Goal: Task Accomplishment & Management: Use online tool/utility

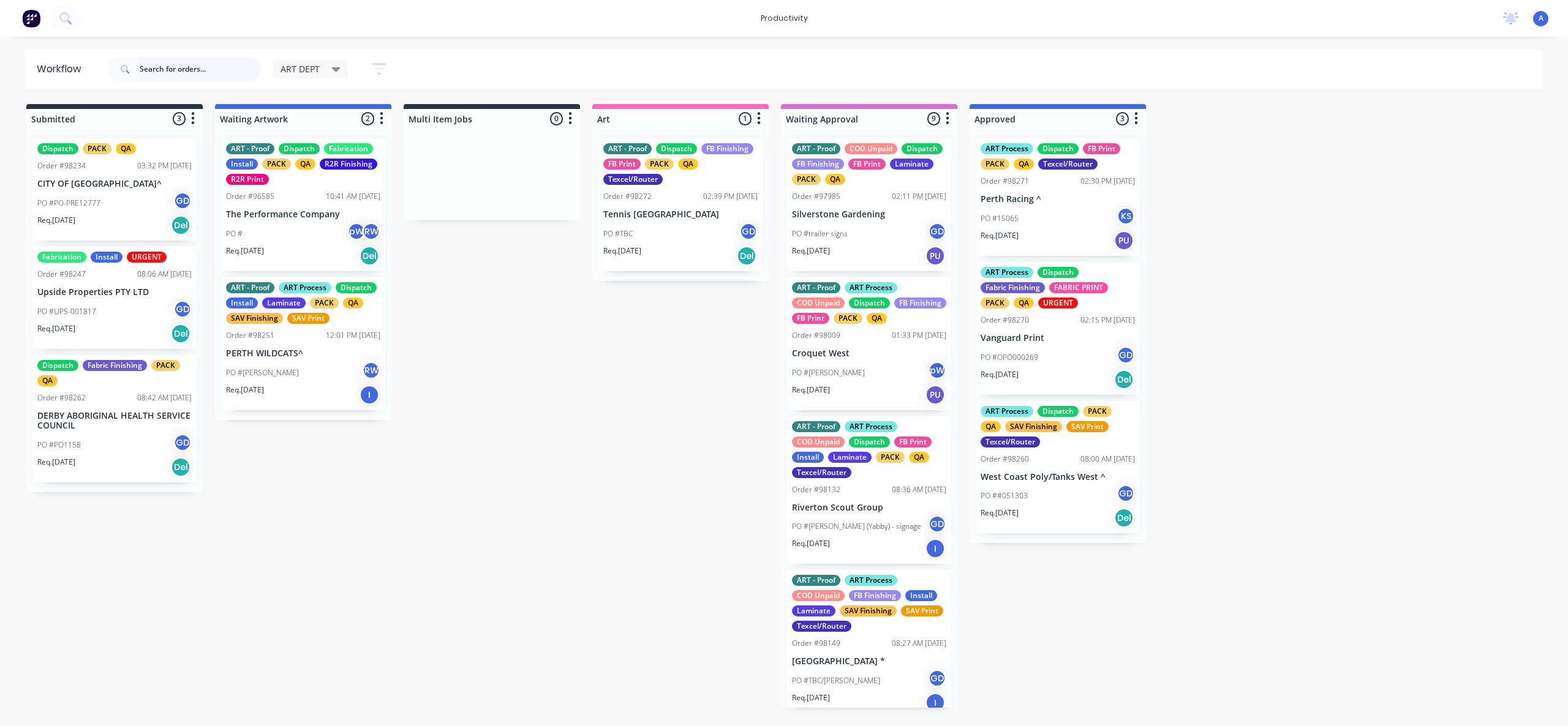
click at [203, 72] on input "text" at bounding box center [200, 68] width 122 height 24
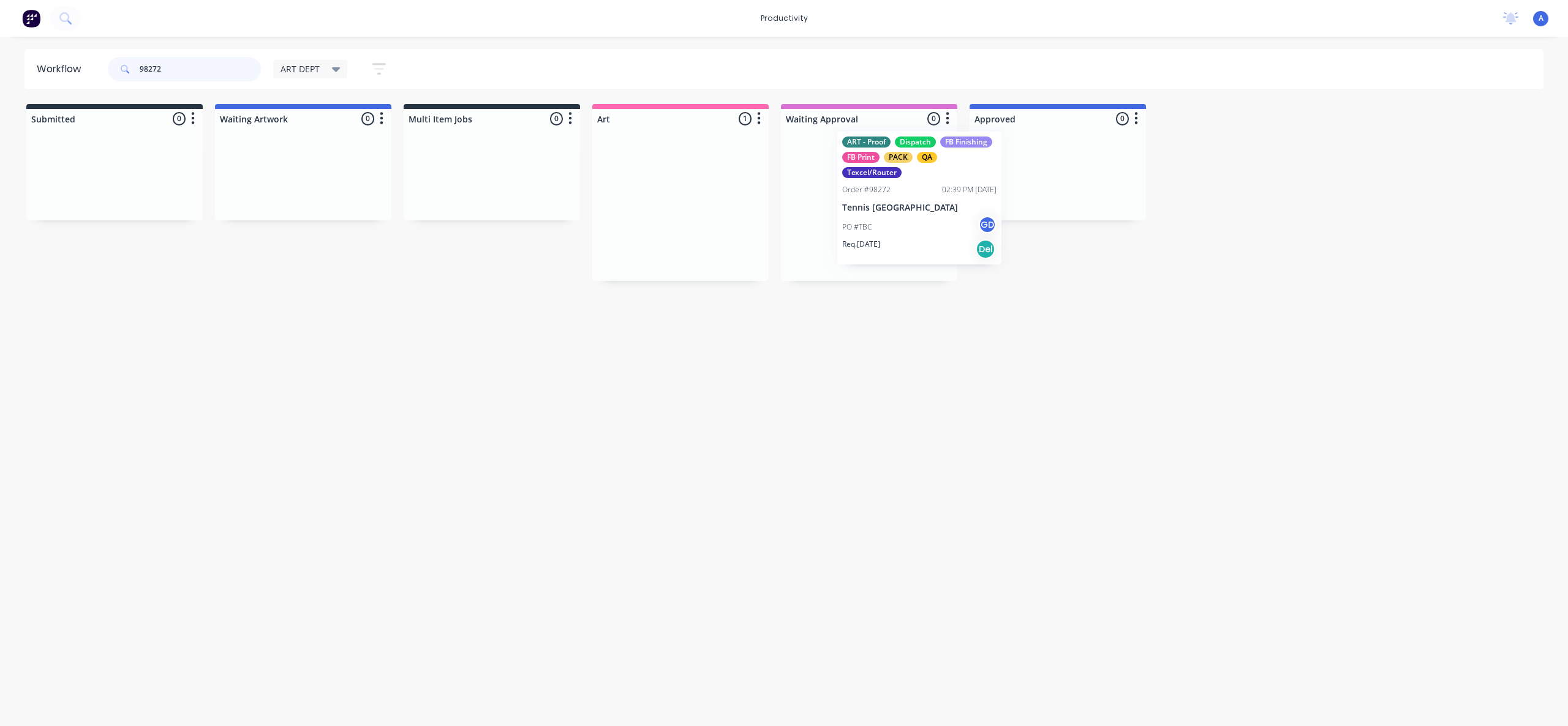
drag, startPoint x: 697, startPoint y: 245, endPoint x: 945, endPoint y: 238, distance: 248.1
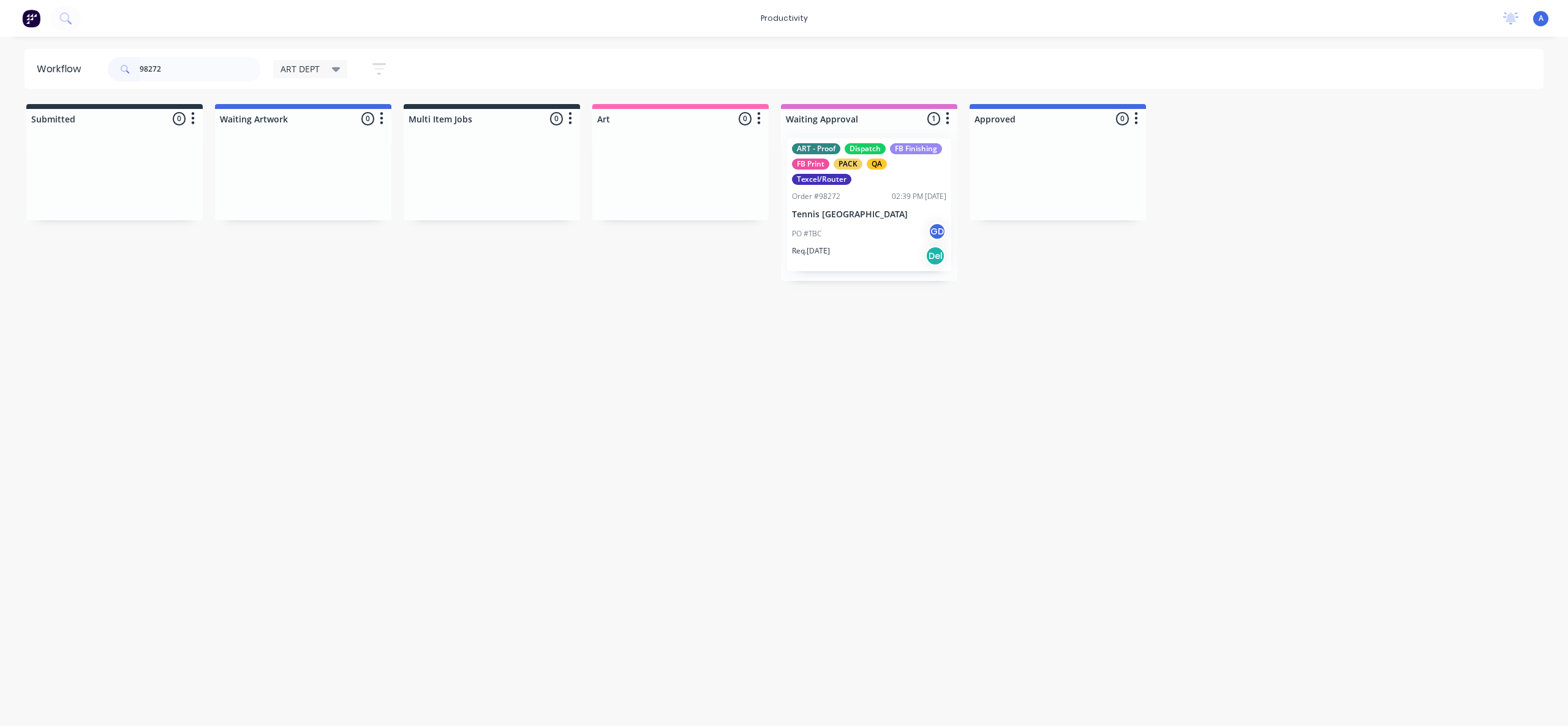
click at [863, 231] on div "PO #TBC GD" at bounding box center [870, 234] width 155 height 23
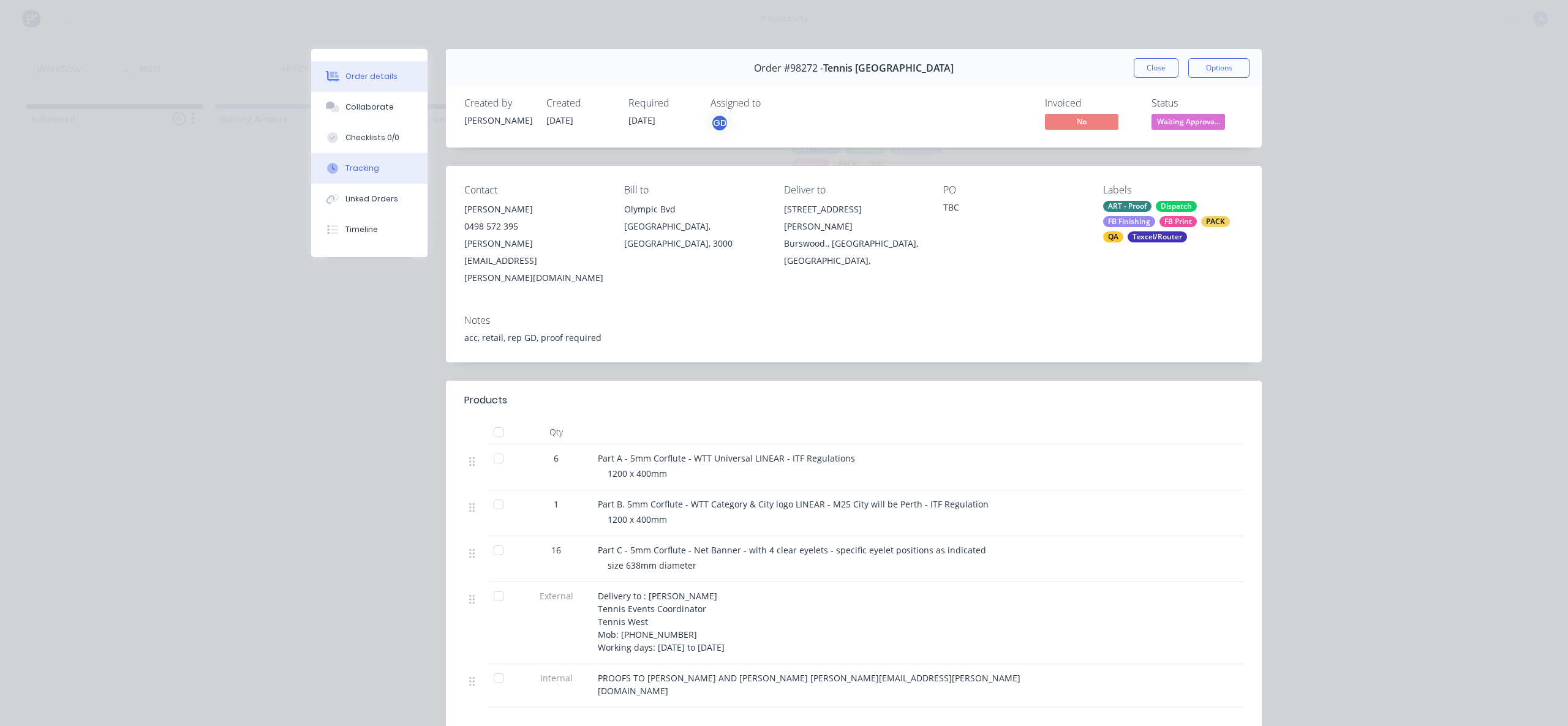
click at [386, 161] on button "Tracking" at bounding box center [369, 168] width 116 height 31
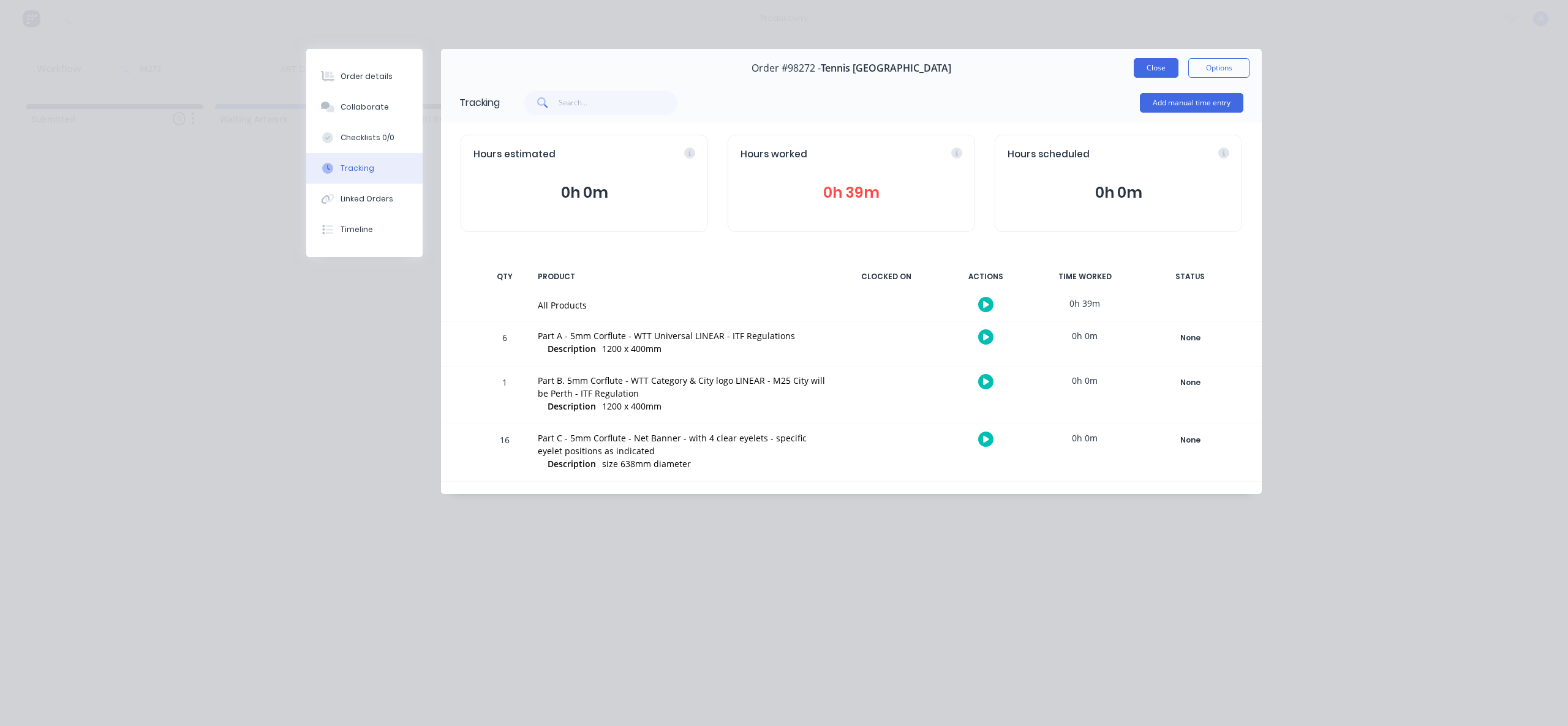
click at [1157, 67] on button "Close" at bounding box center [1157, 68] width 45 height 20
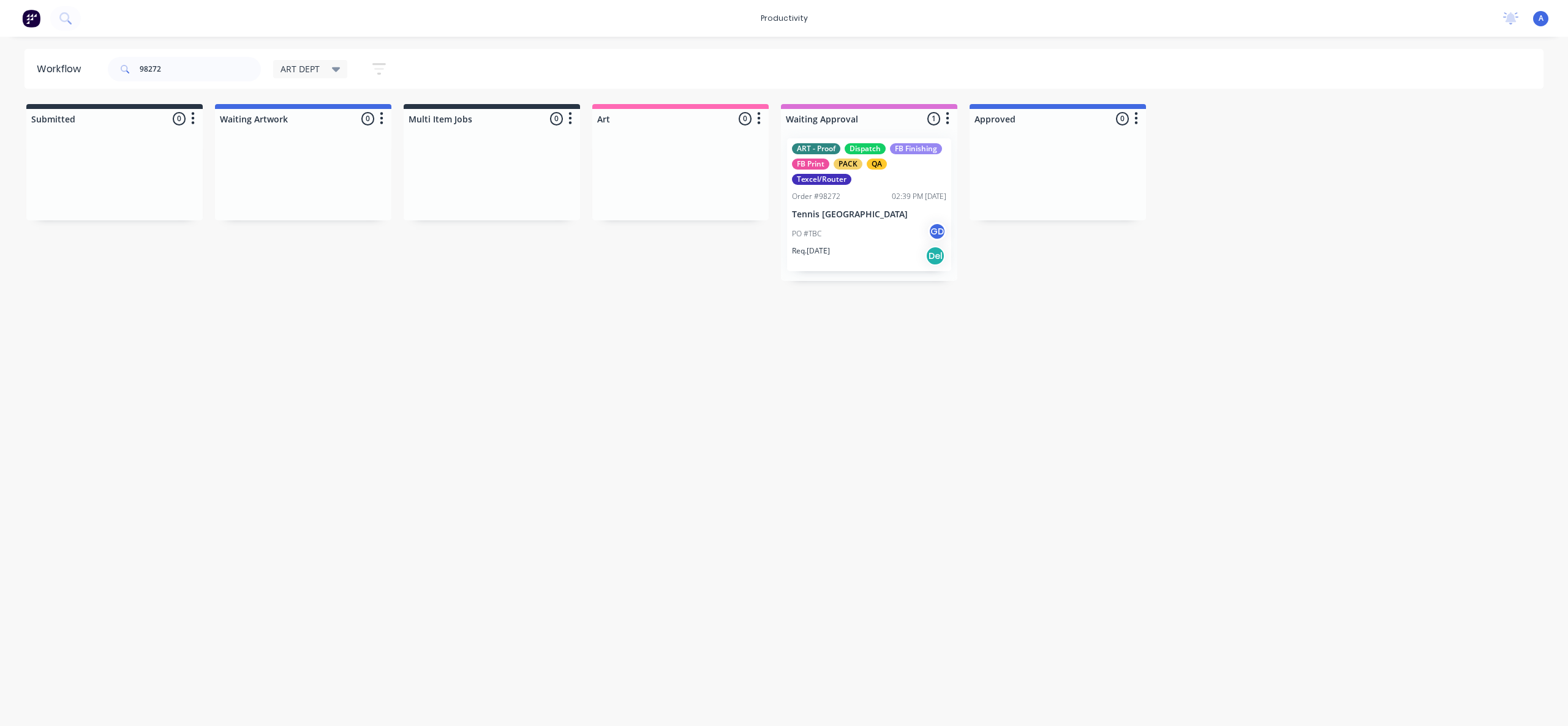
click at [1325, 408] on div "Workflow 98272 ART DEPT Save new view None edit ART DEPT (Default) edit Banner …" at bounding box center [784, 375] width 1568 height 653
click at [819, 212] on p "Tennis [GEOGRAPHIC_DATA]" at bounding box center [870, 215] width 155 height 11
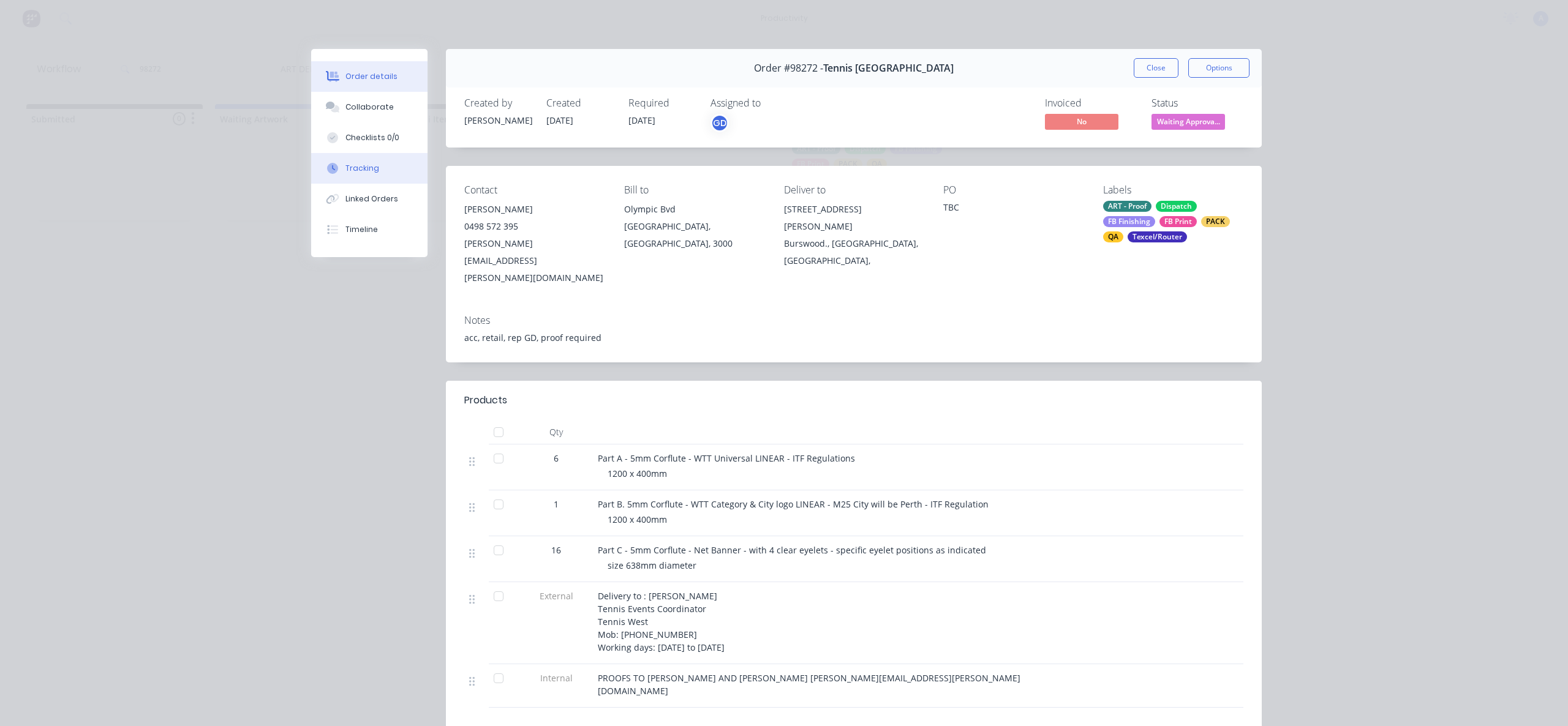
click at [348, 164] on div "Tracking" at bounding box center [362, 168] width 33 height 11
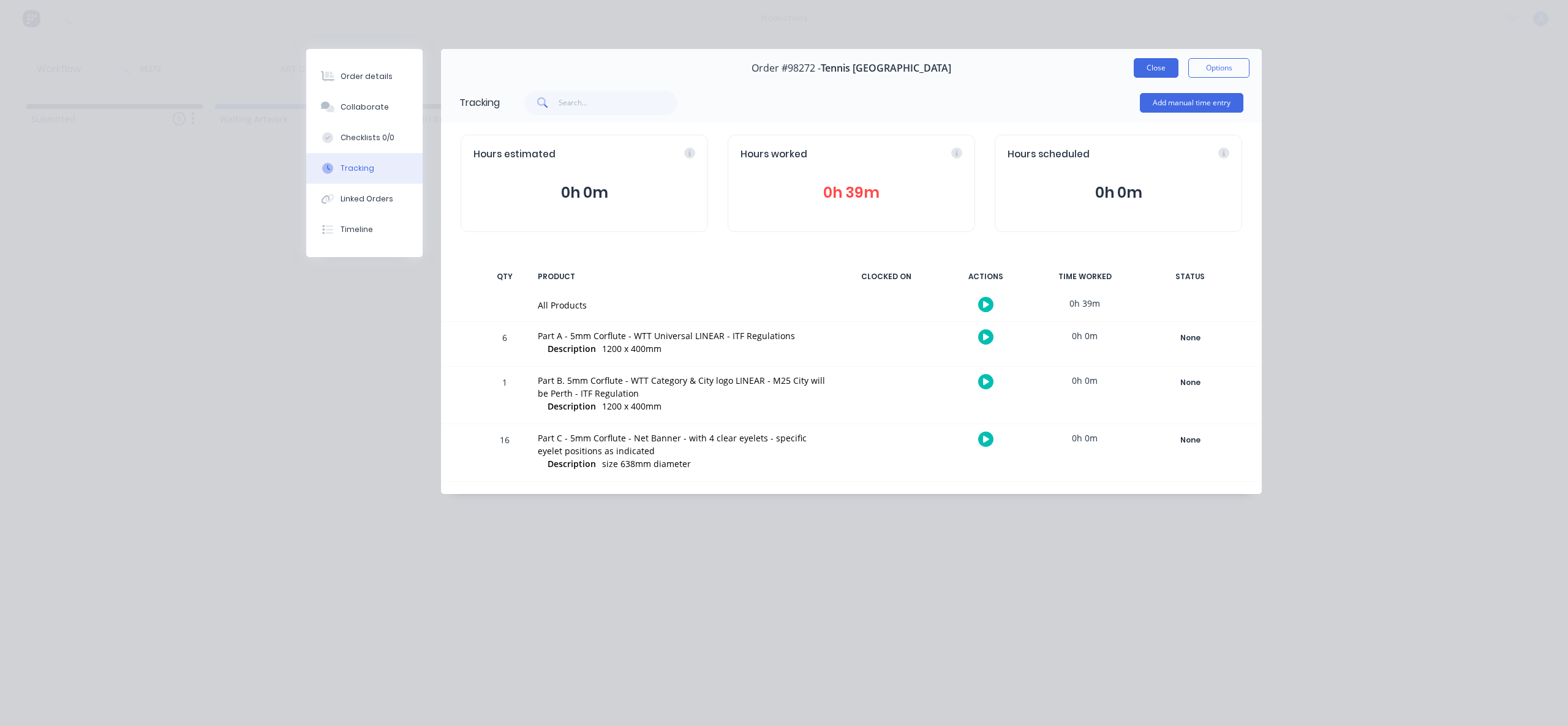
click at [1150, 74] on button "Close" at bounding box center [1157, 68] width 45 height 20
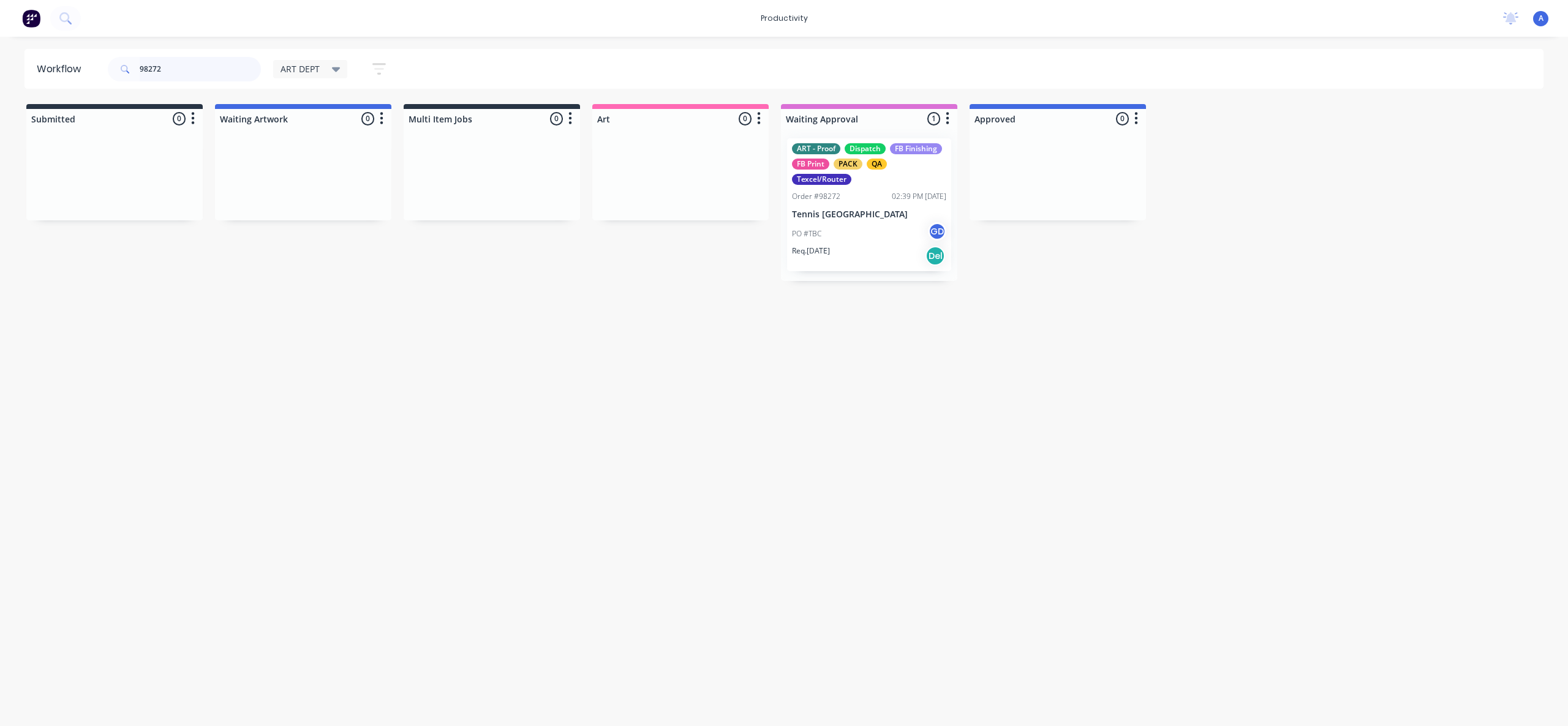
click at [190, 73] on input "98272" at bounding box center [200, 68] width 122 height 24
drag, startPoint x: 867, startPoint y: 258, endPoint x: 691, endPoint y: 263, distance: 176.1
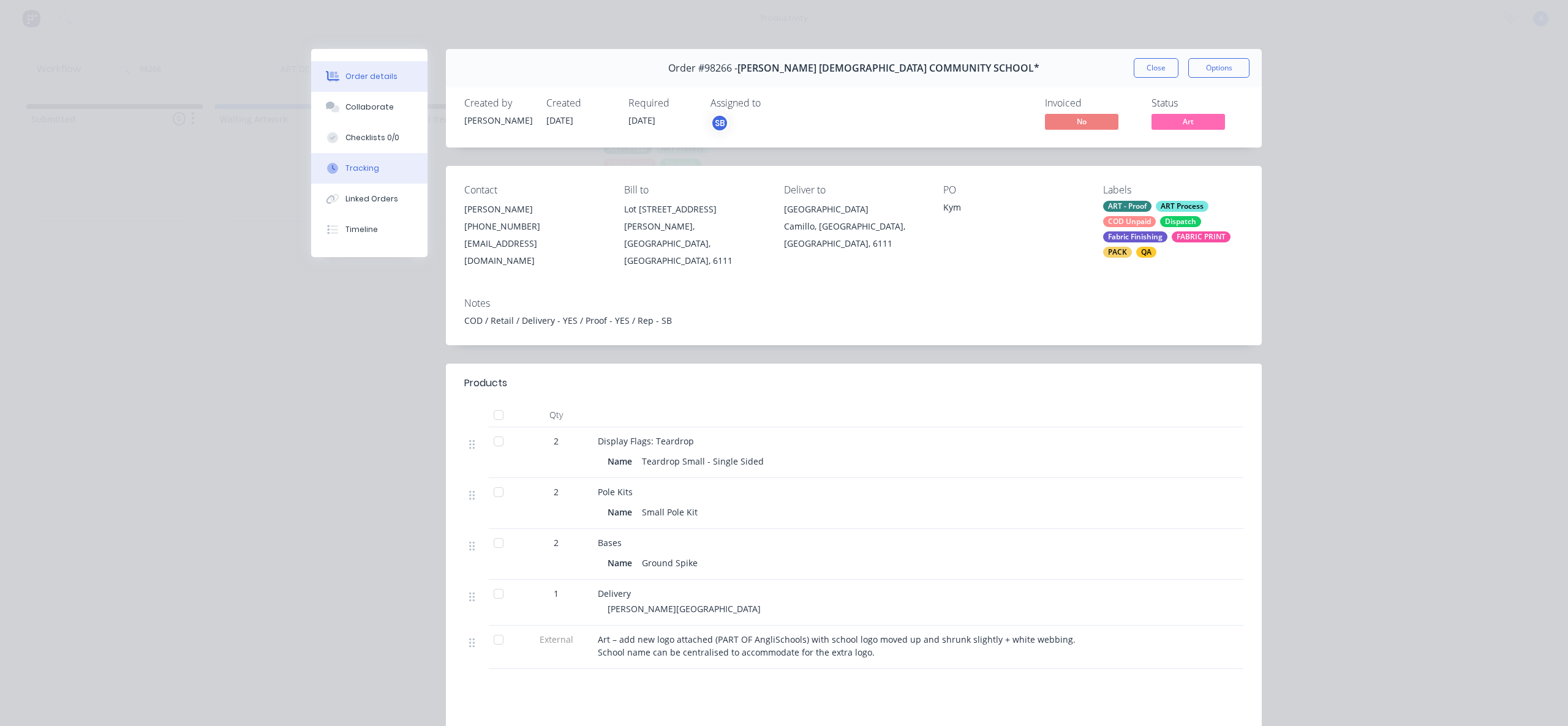
click at [348, 169] on div "Tracking" at bounding box center [362, 168] width 33 height 11
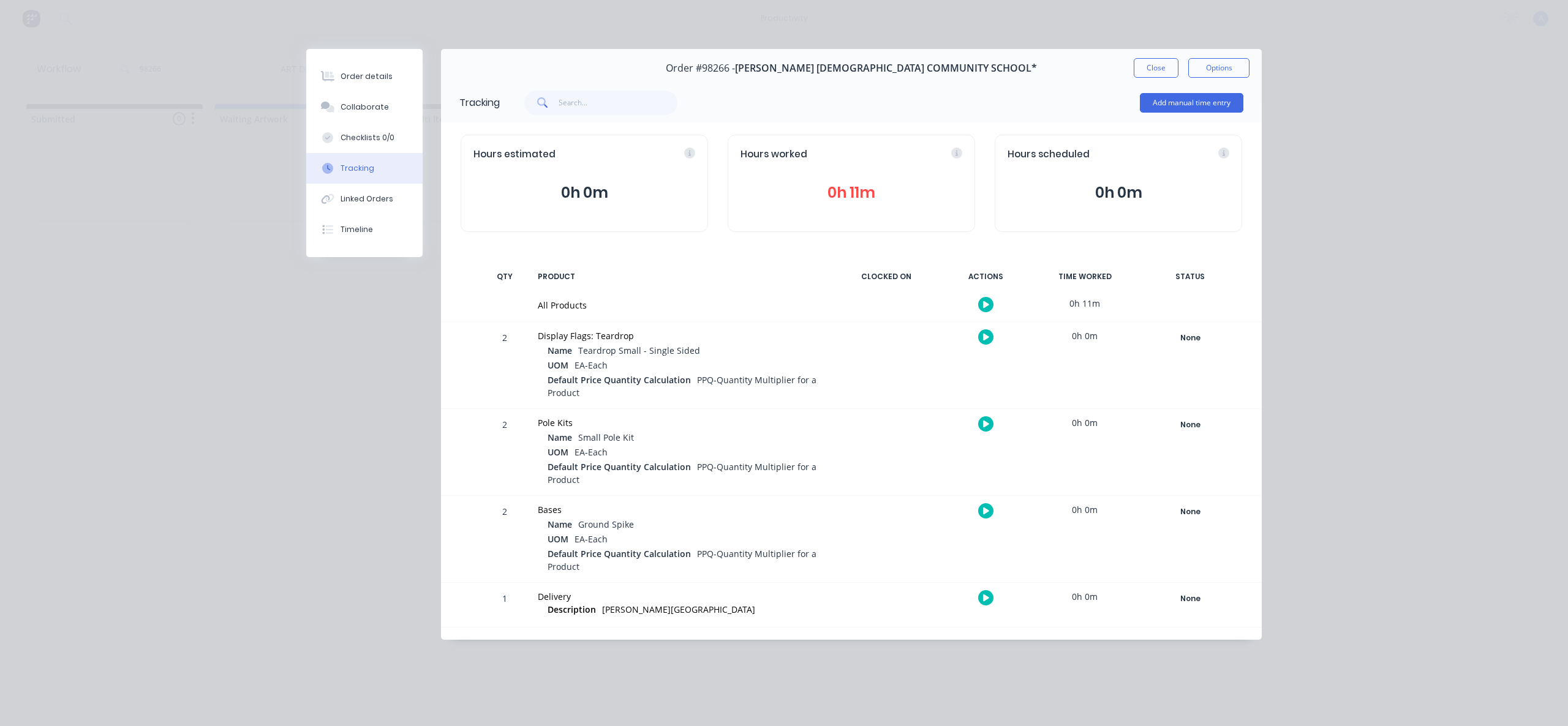
click at [988, 306] on icon "button" at bounding box center [986, 304] width 6 height 8
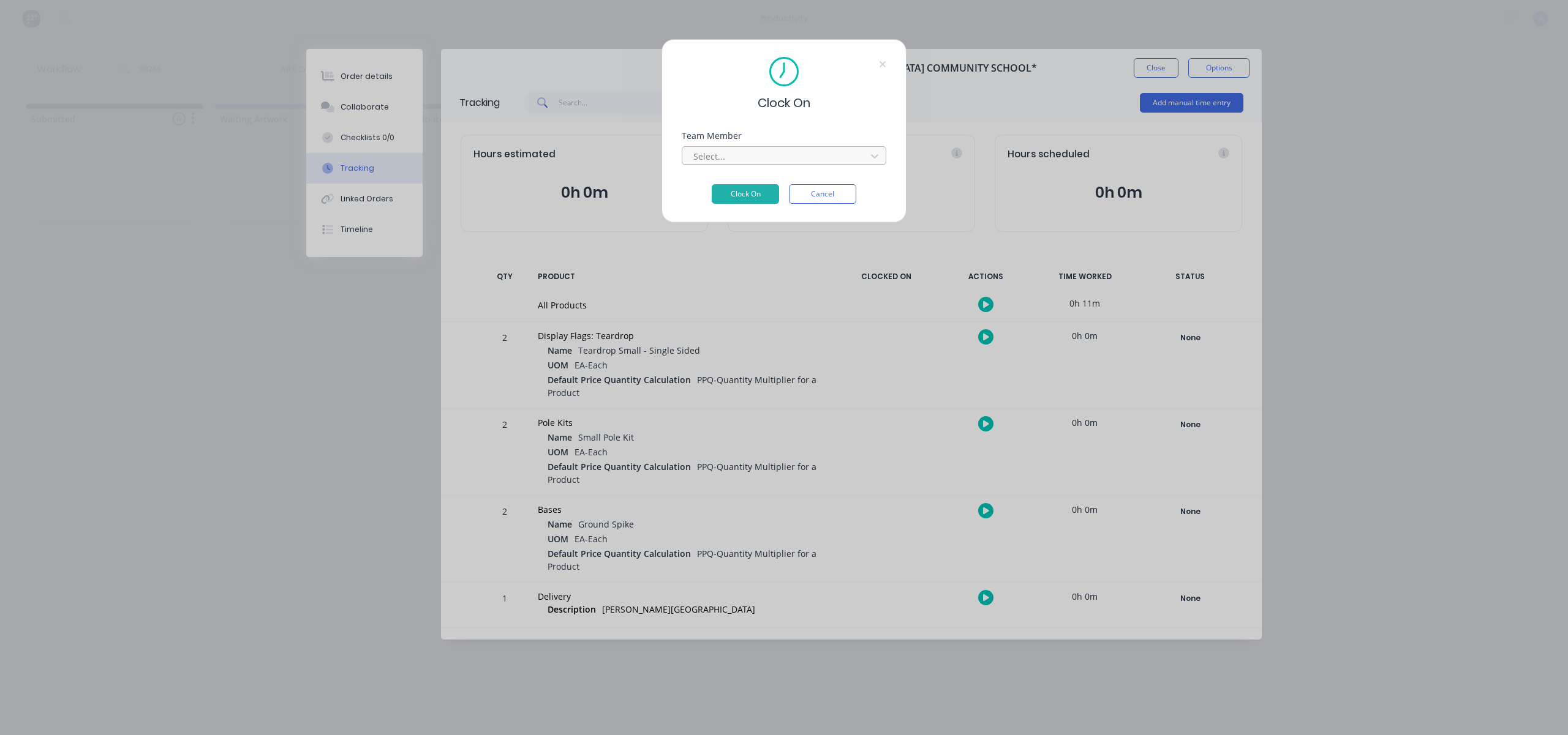
click at [799, 156] on div at bounding box center [776, 156] width 168 height 15
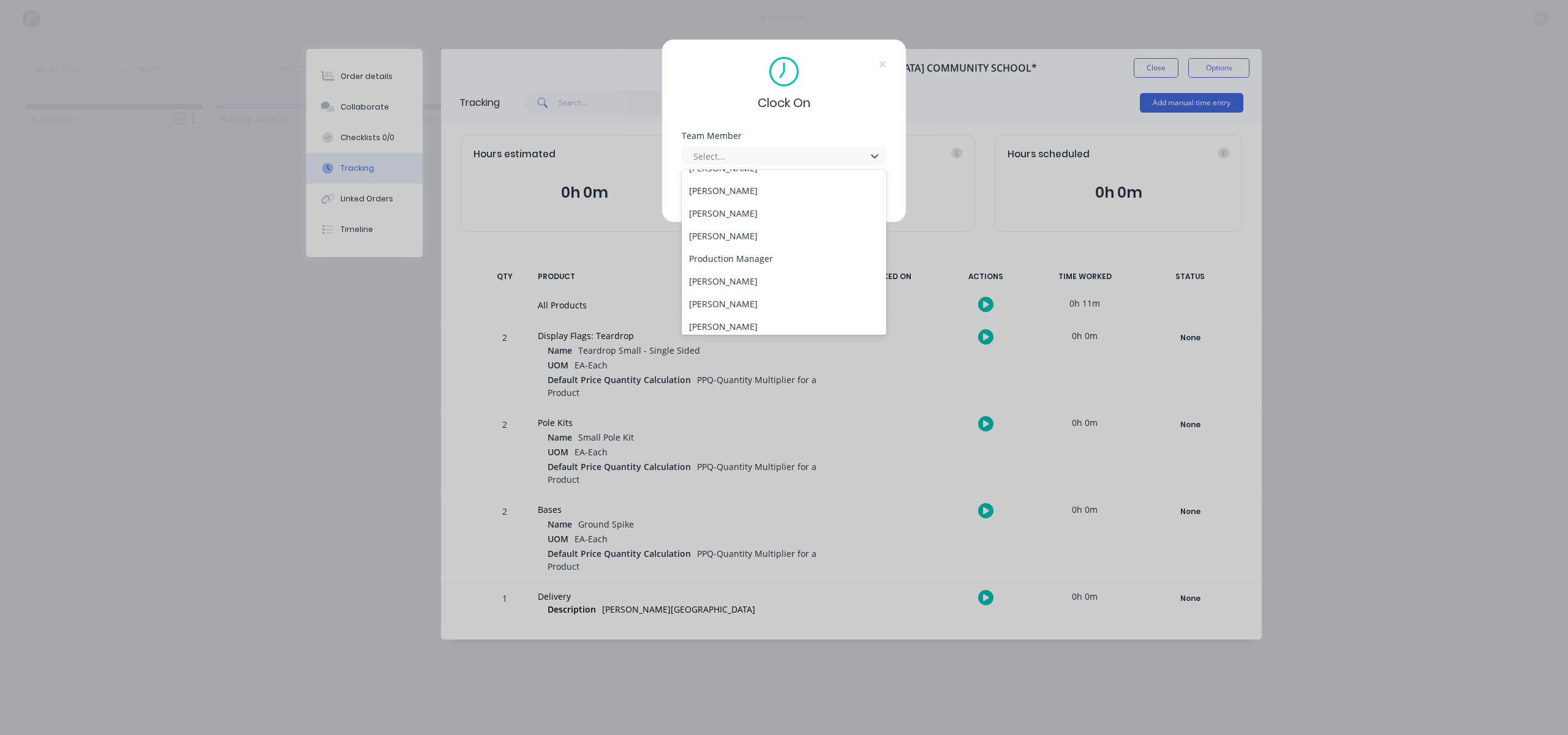
scroll to position [338, 0]
click at [722, 318] on div "[PERSON_NAME]" at bounding box center [784, 320] width 204 height 22
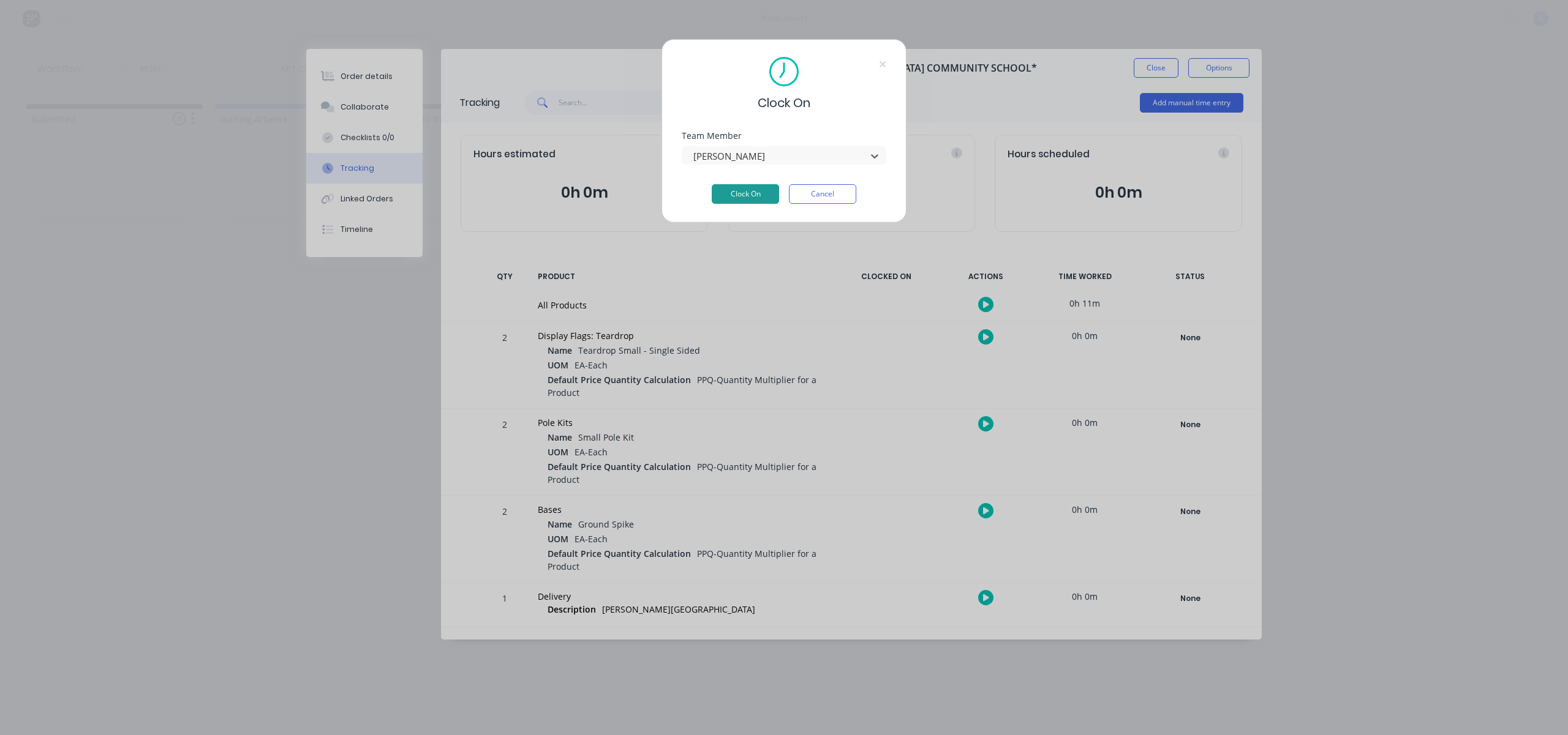
click at [761, 202] on button "Clock On" at bounding box center [745, 194] width 68 height 20
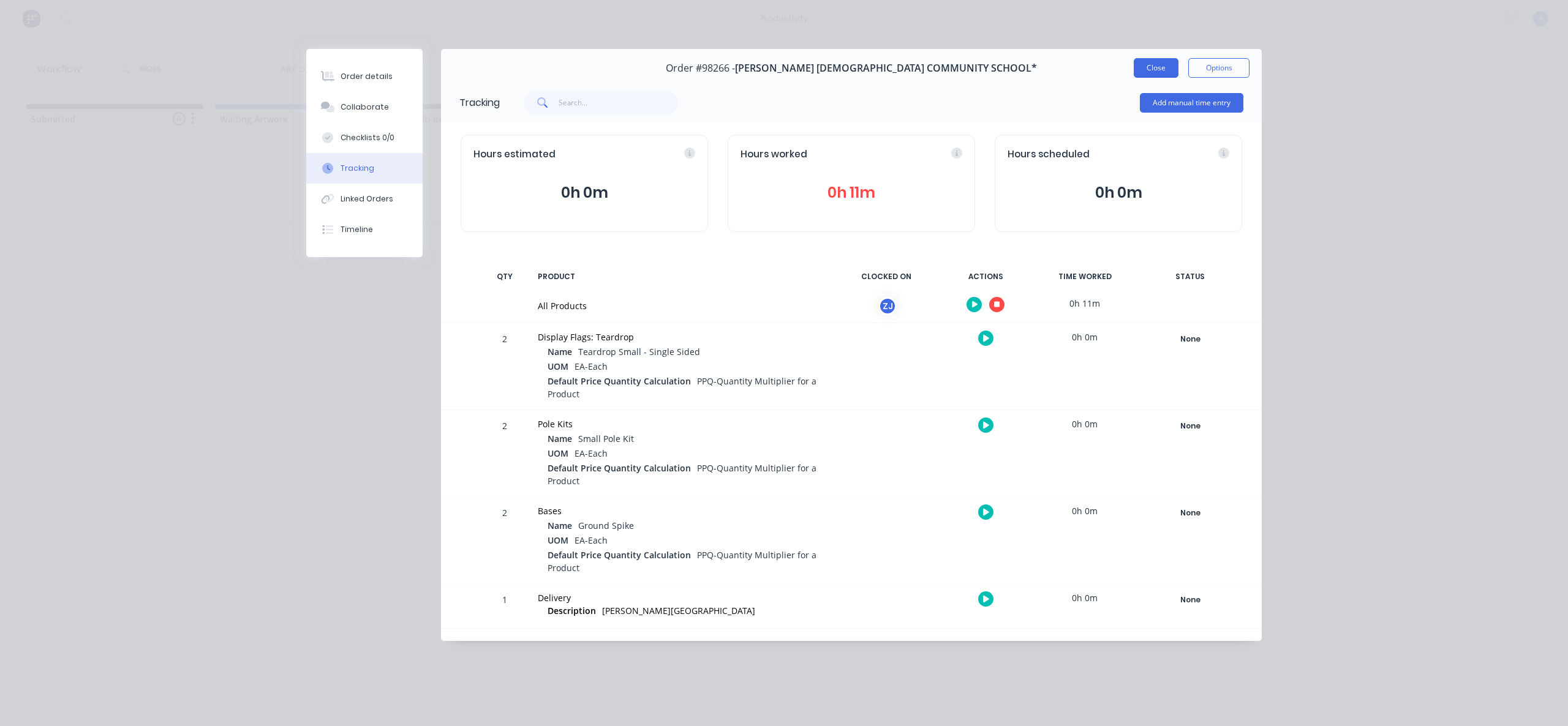
click at [1167, 70] on button "Close" at bounding box center [1157, 68] width 45 height 20
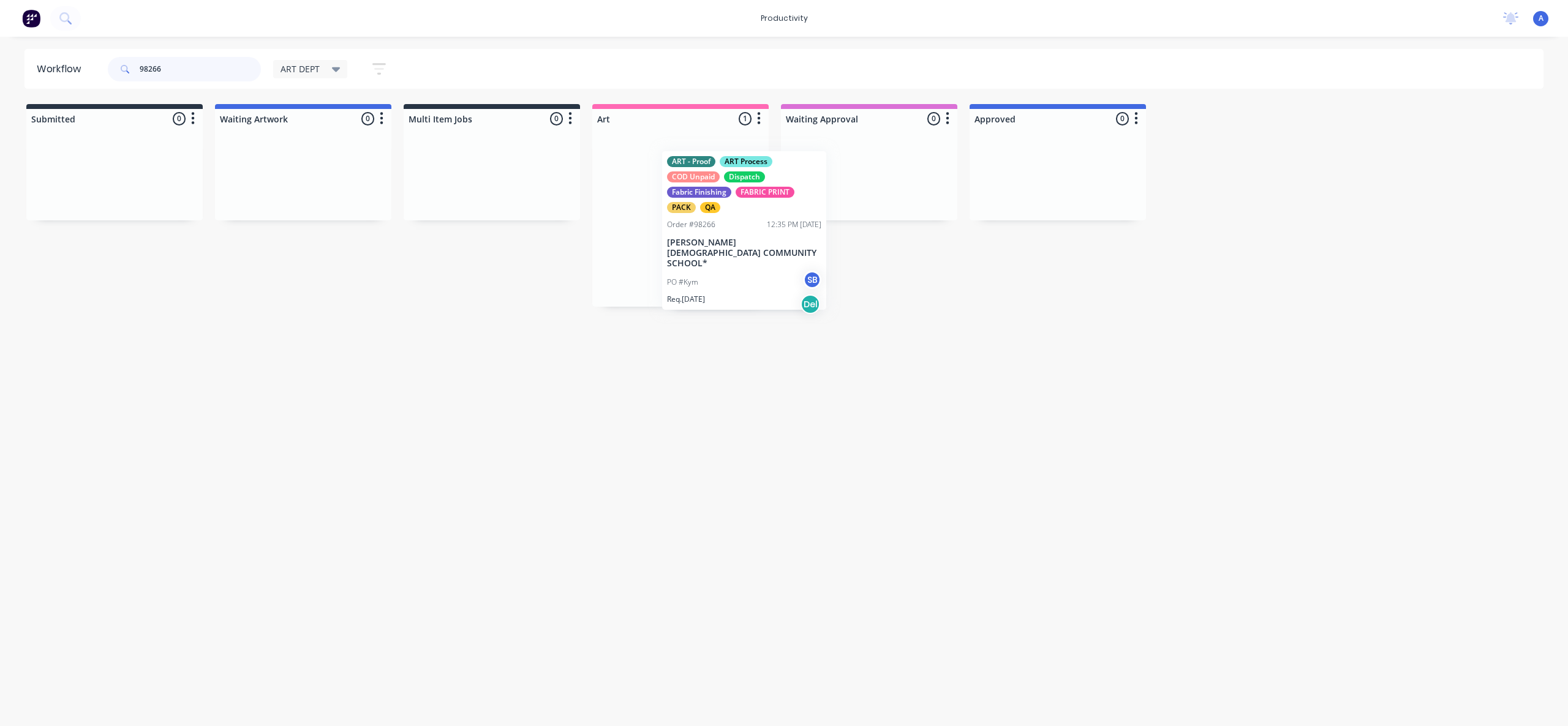
drag, startPoint x: 693, startPoint y: 242, endPoint x: 1090, endPoint y: 246, distance: 397.0
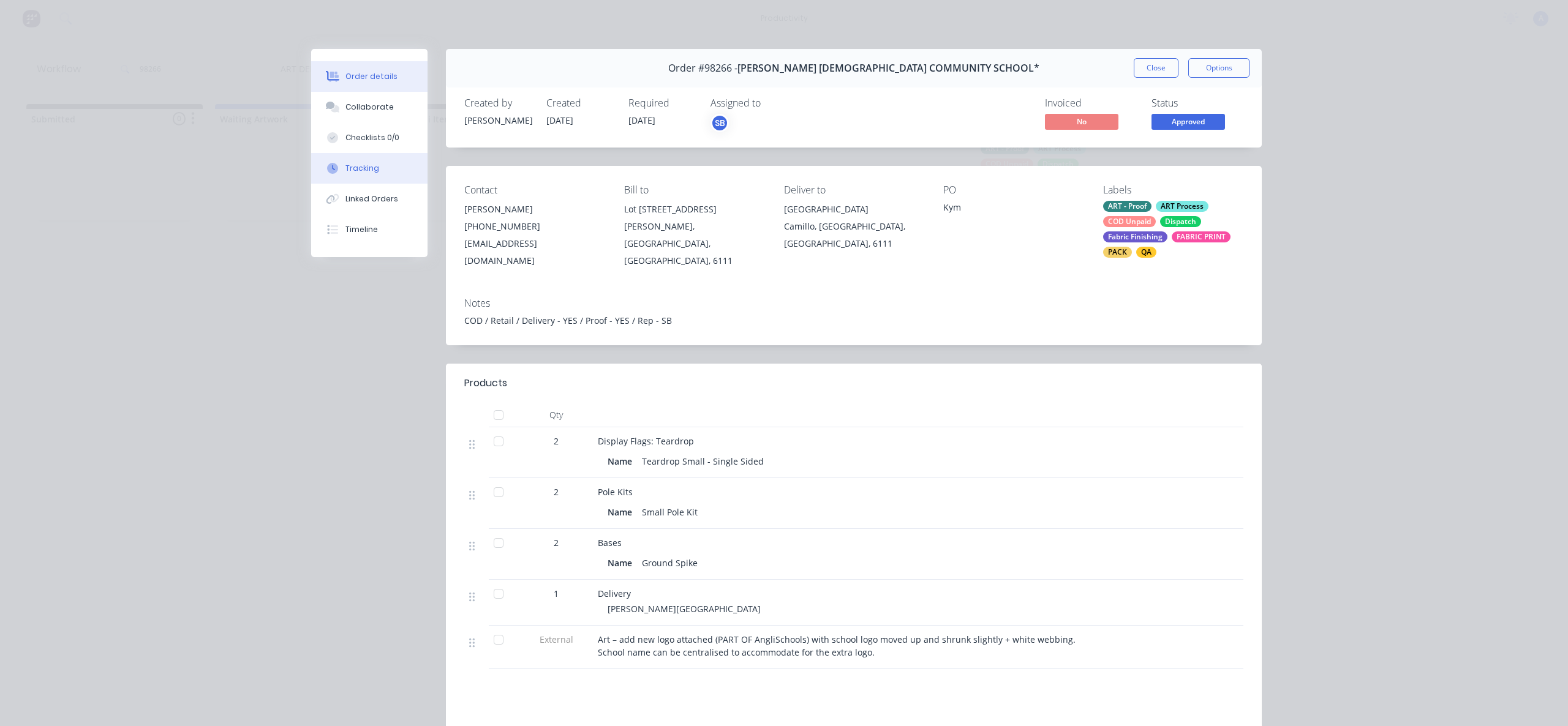
click at [363, 178] on button "Tracking" at bounding box center [369, 168] width 116 height 31
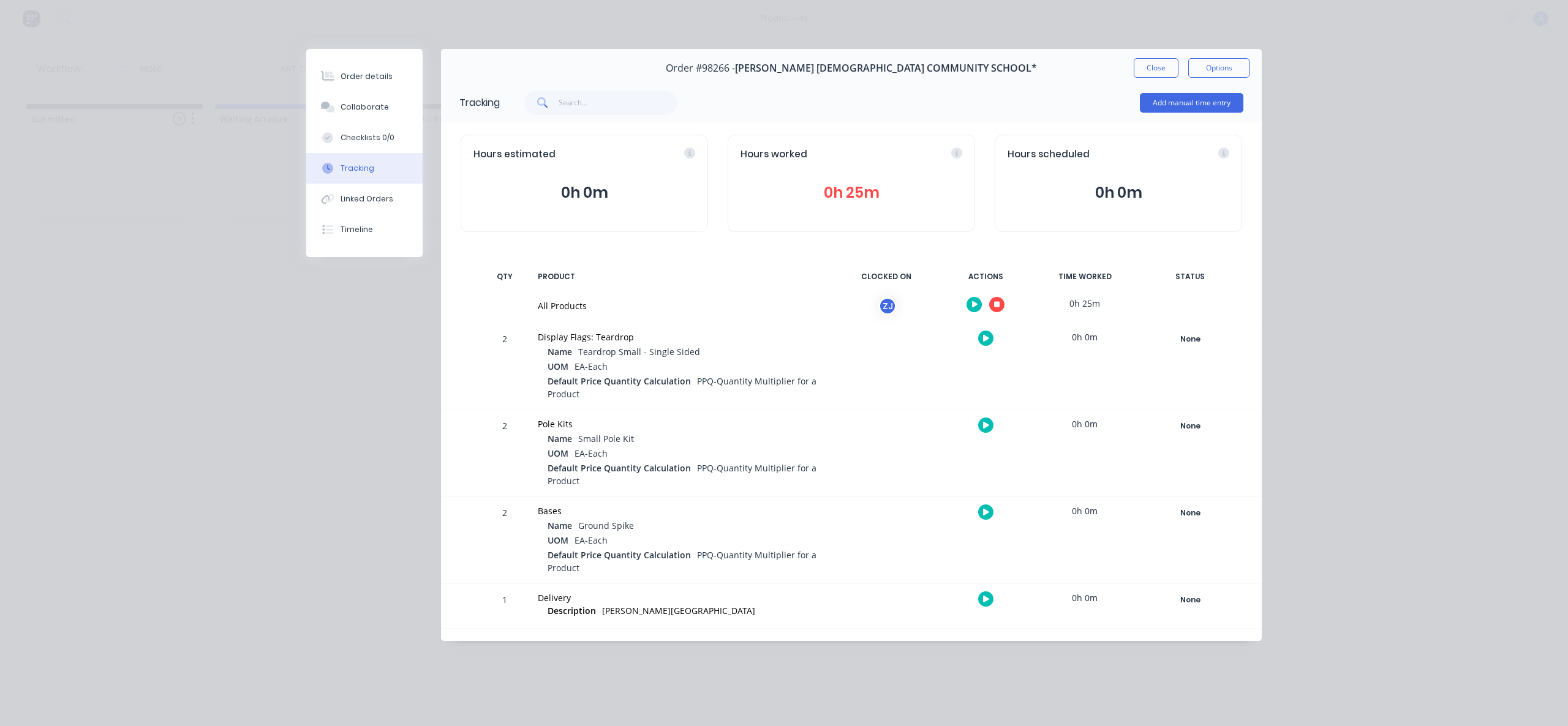
click at [996, 300] on button "button" at bounding box center [996, 304] width 15 height 15
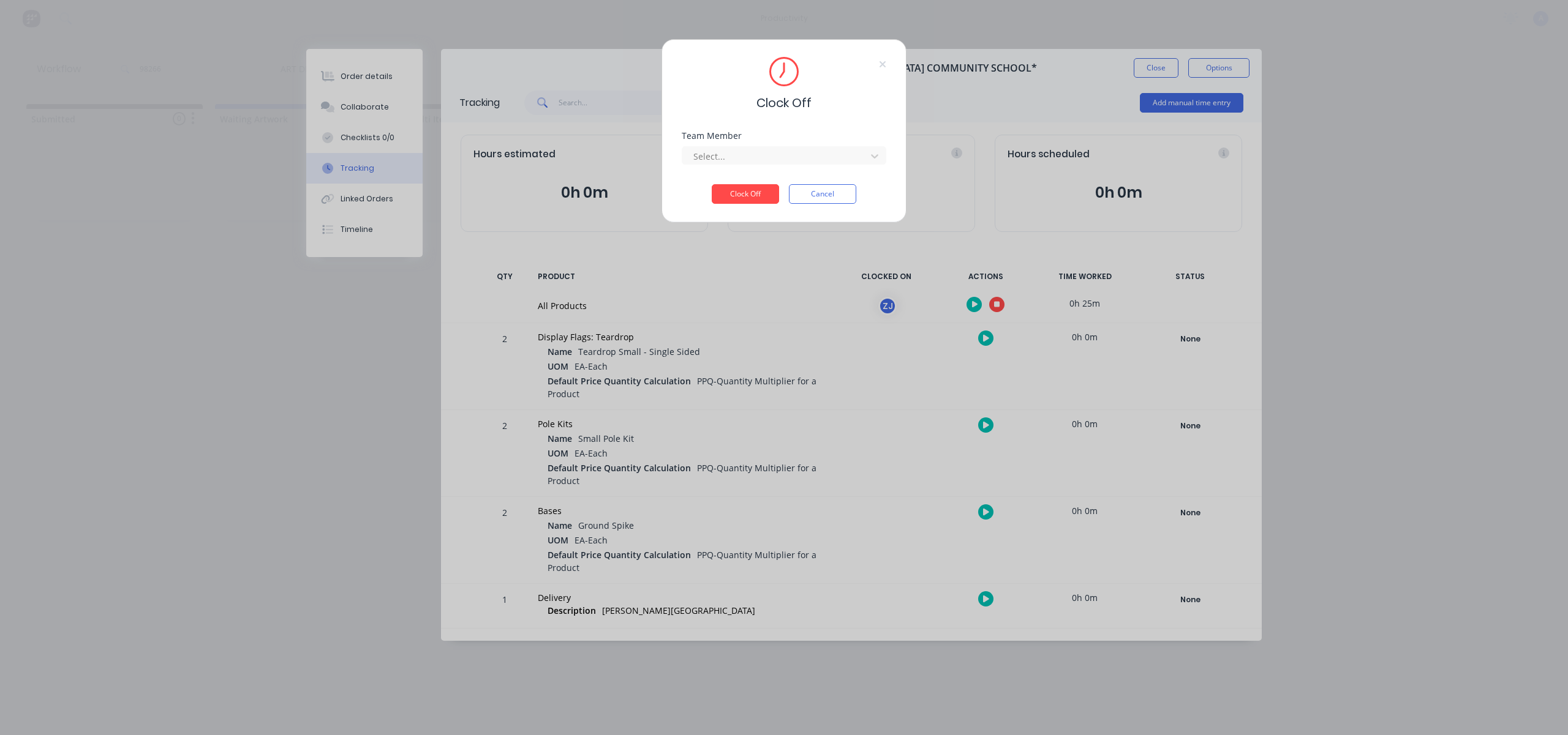
click at [853, 164] on div "Select..." at bounding box center [776, 156] width 176 height 18
drag, startPoint x: 816, startPoint y: 185, endPoint x: 756, endPoint y: 191, distance: 60.3
click at [816, 185] on div "[PERSON_NAME]" at bounding box center [784, 183] width 204 height 22
click at [752, 191] on button "Clock Off" at bounding box center [745, 194] width 68 height 20
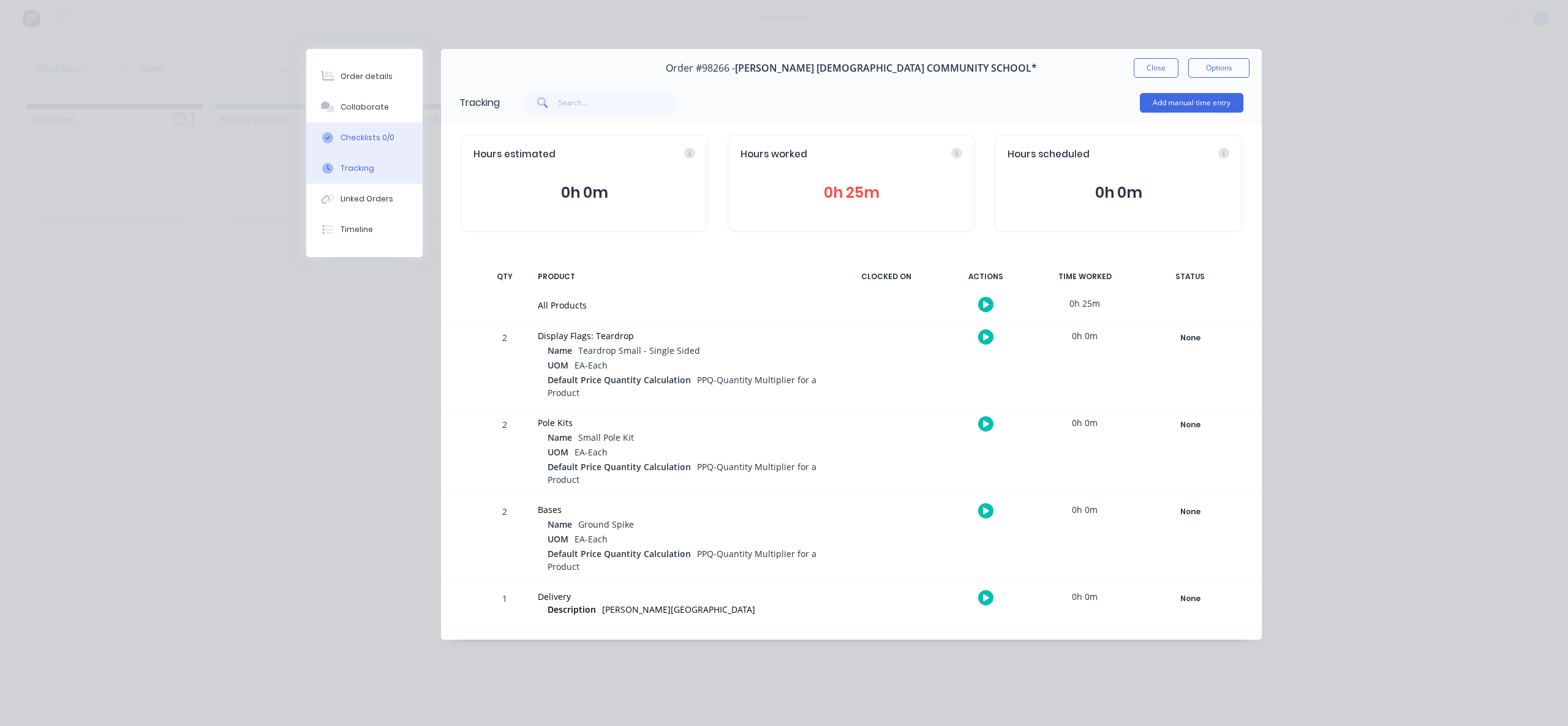
click at [375, 123] on button "Checklists 0/0" at bounding box center [364, 138] width 116 height 31
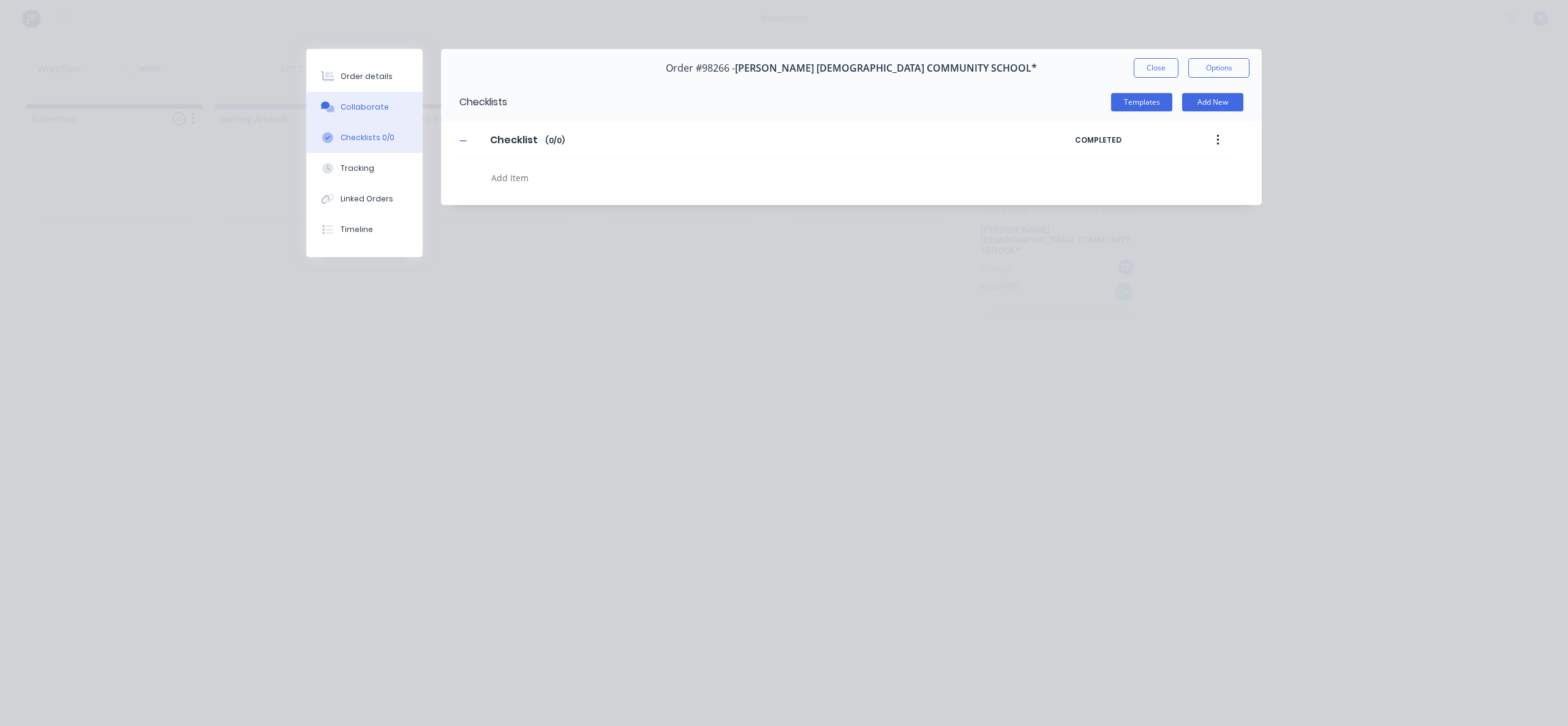
click at [371, 115] on button "Collaborate" at bounding box center [364, 107] width 116 height 31
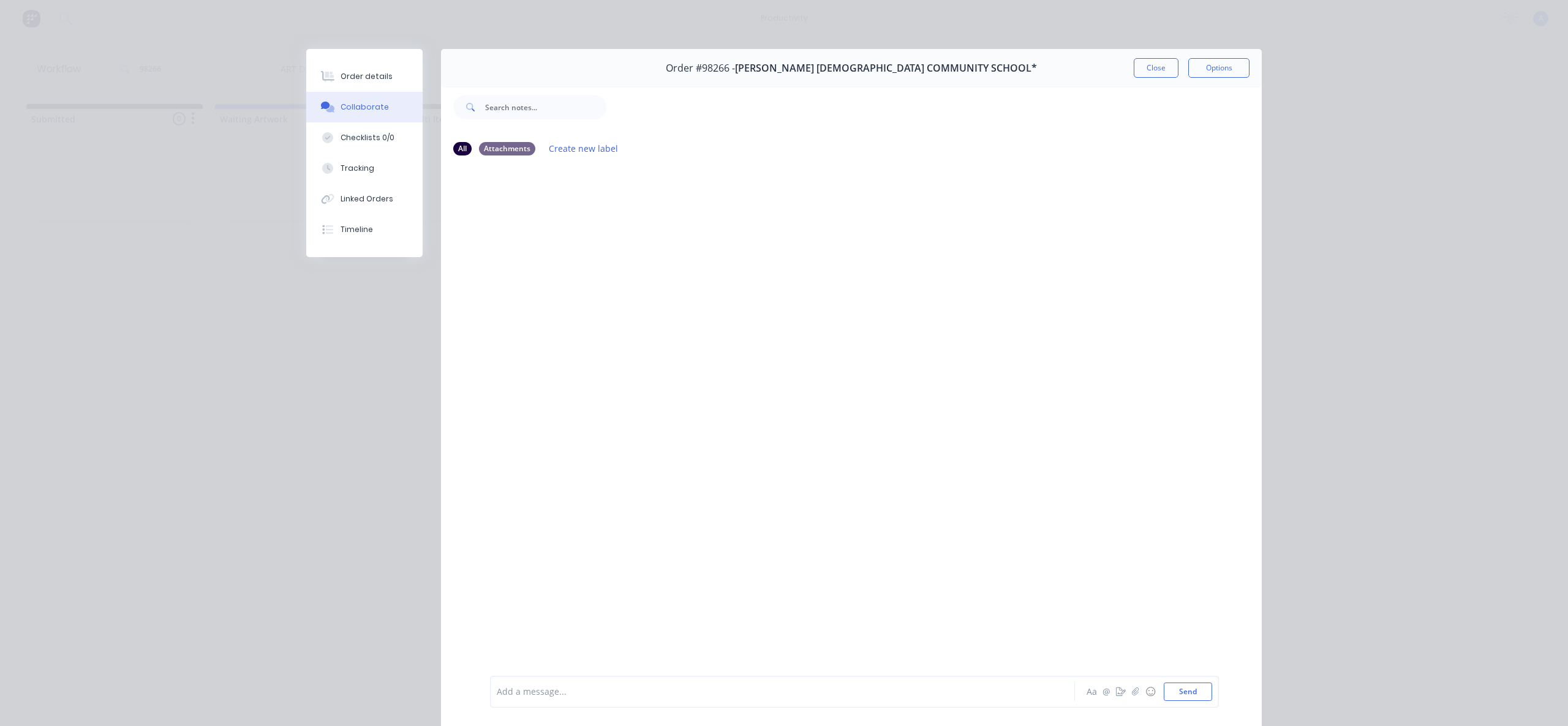
click at [1133, 701] on div "Aa @ ☺ Send" at bounding box center [1149, 692] width 128 height 18
click at [1133, 697] on button "button" at bounding box center [1136, 692] width 14 height 14
click at [1181, 689] on button "Send" at bounding box center [1188, 692] width 49 height 18
click at [363, 170] on div "Tracking" at bounding box center [356, 168] width 33 height 11
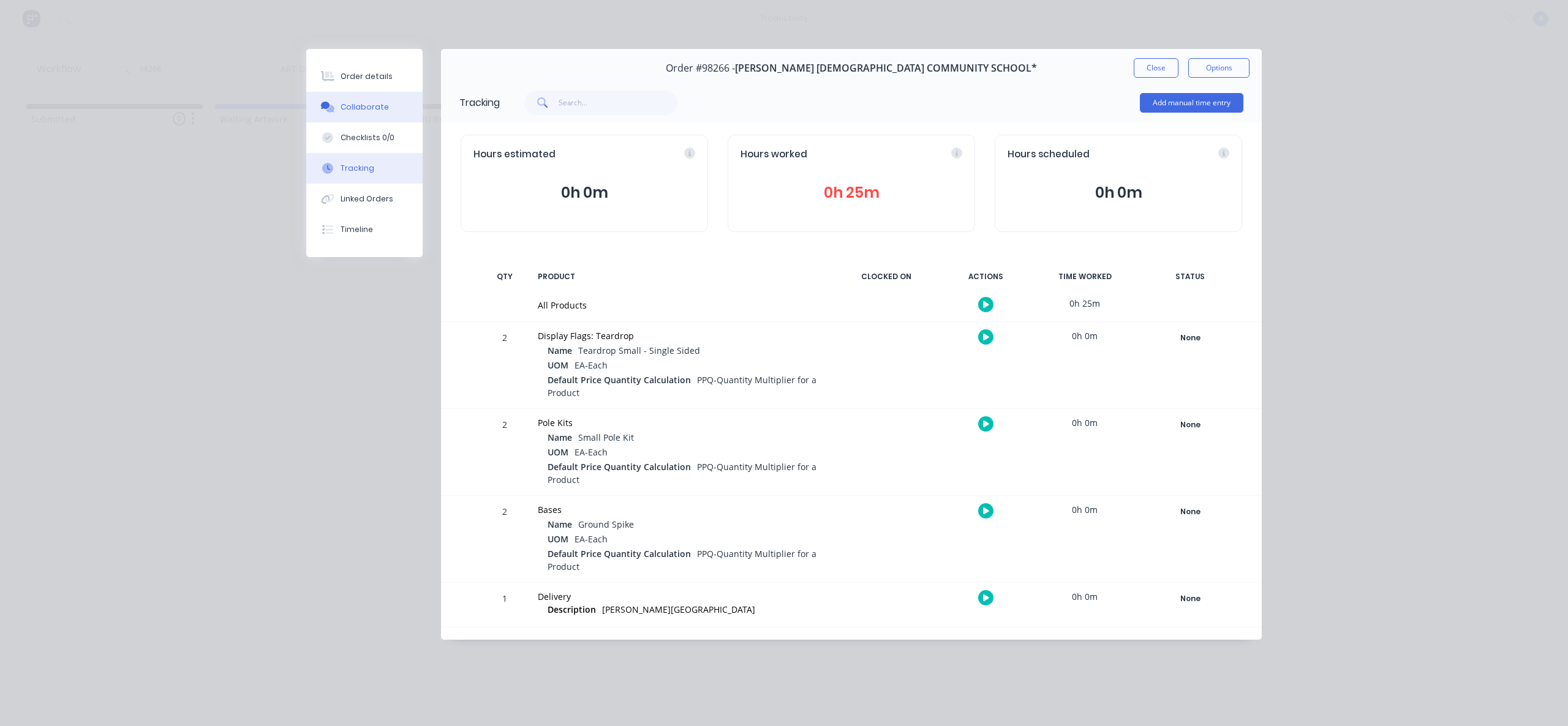
click at [366, 99] on button "Collaborate" at bounding box center [364, 107] width 116 height 31
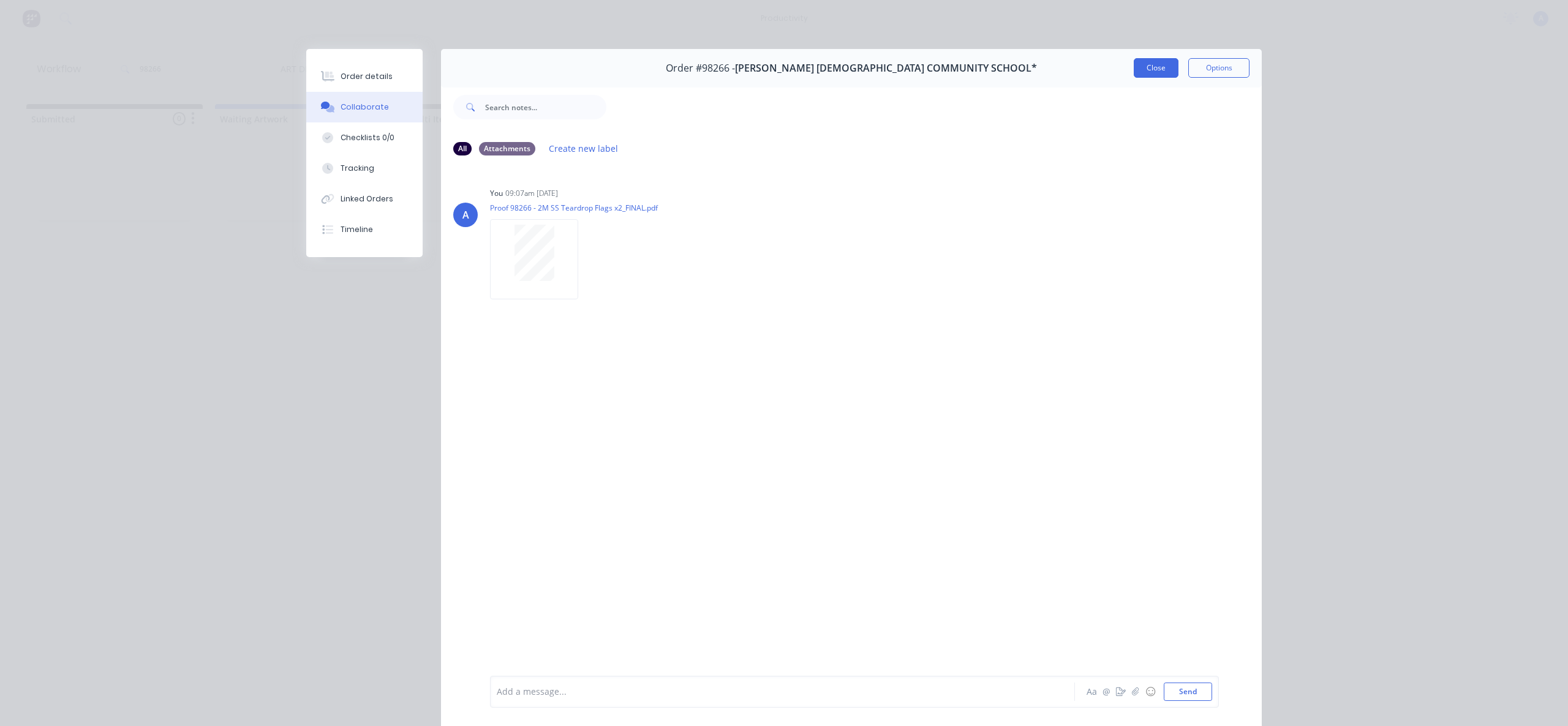
click at [1156, 68] on button "Close" at bounding box center [1157, 68] width 45 height 20
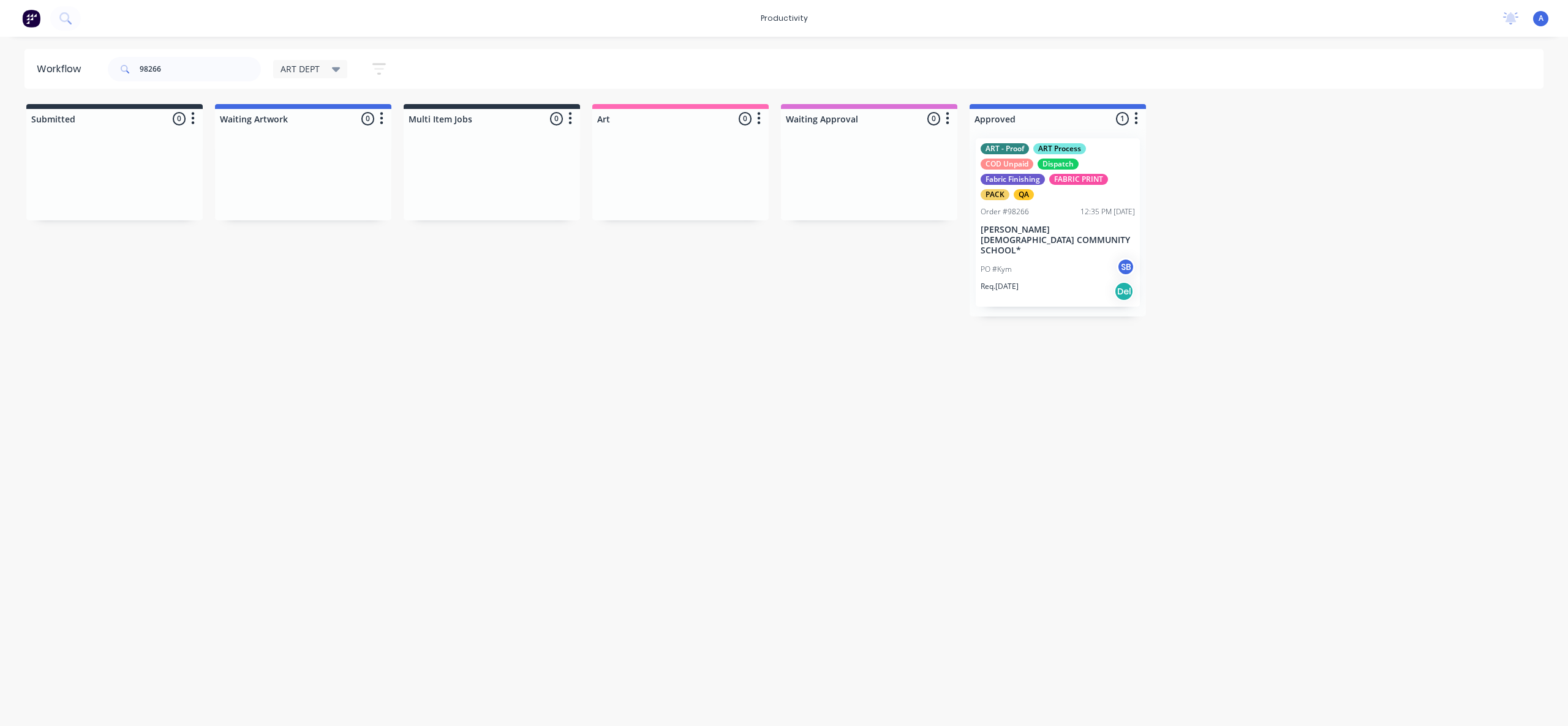
click at [1097, 258] on div "PO #Kym SB" at bounding box center [1059, 270] width 155 height 23
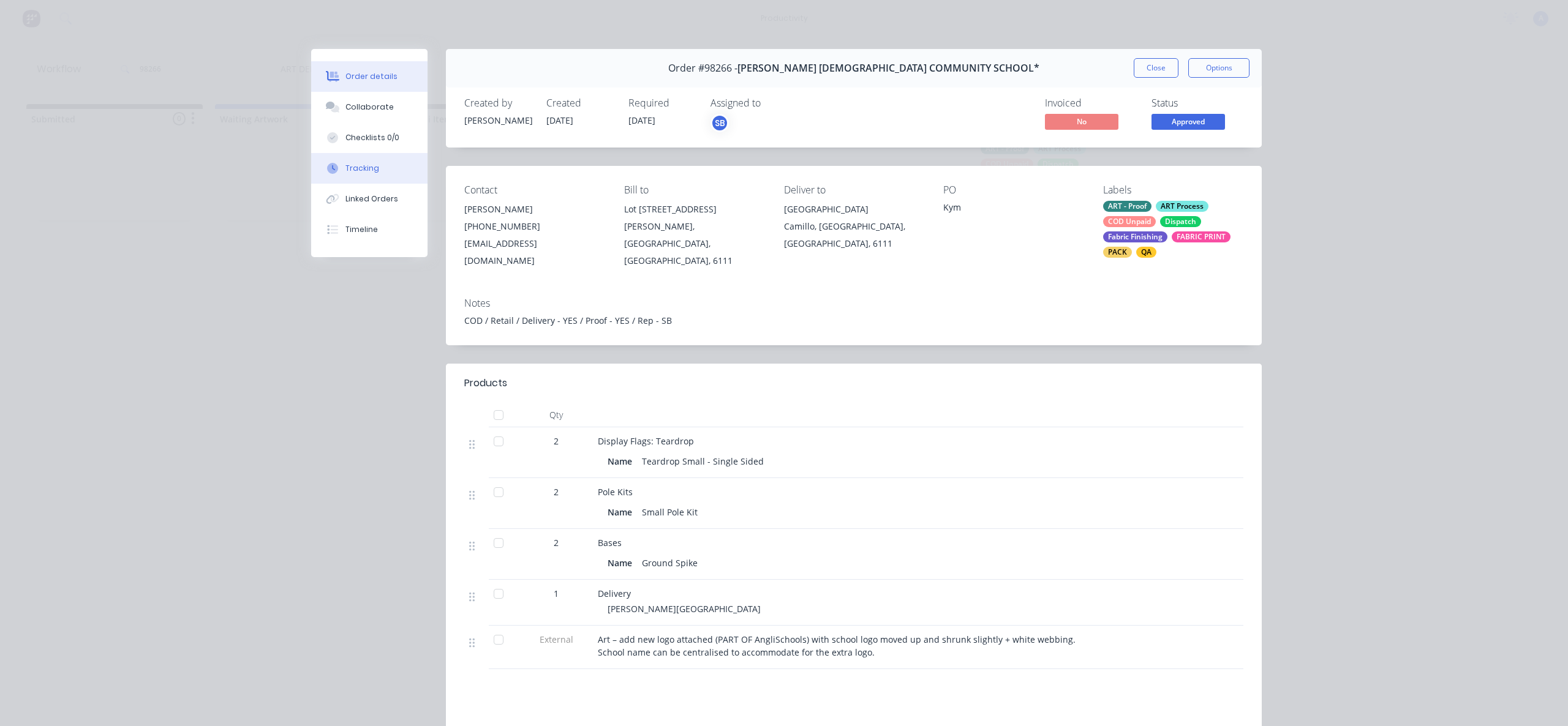
click at [359, 176] on button "Tracking" at bounding box center [369, 168] width 116 height 31
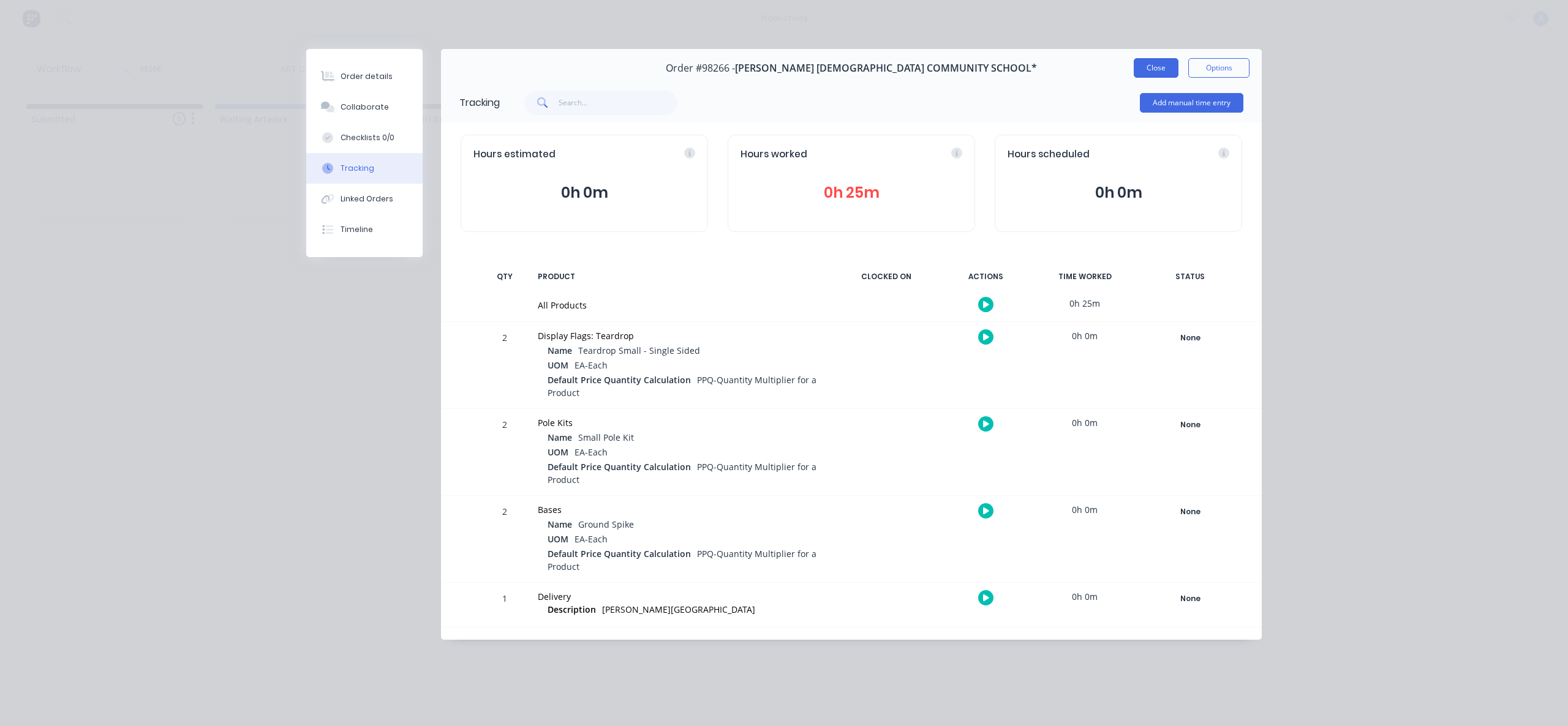
click at [1158, 58] on button "Close" at bounding box center [1157, 68] width 45 height 20
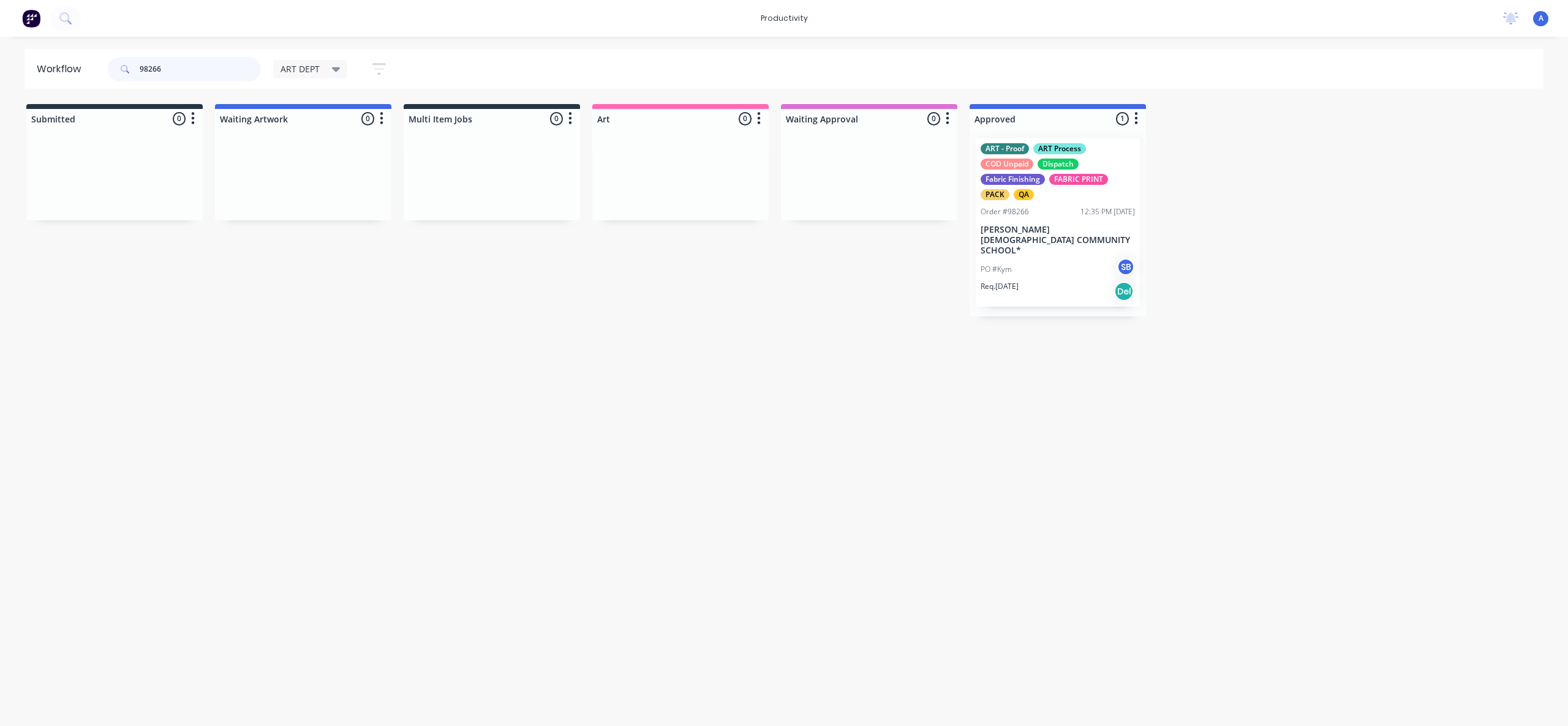
click at [185, 60] on input "98266" at bounding box center [200, 68] width 122 height 24
click at [184, 68] on input "98266" at bounding box center [200, 68] width 122 height 24
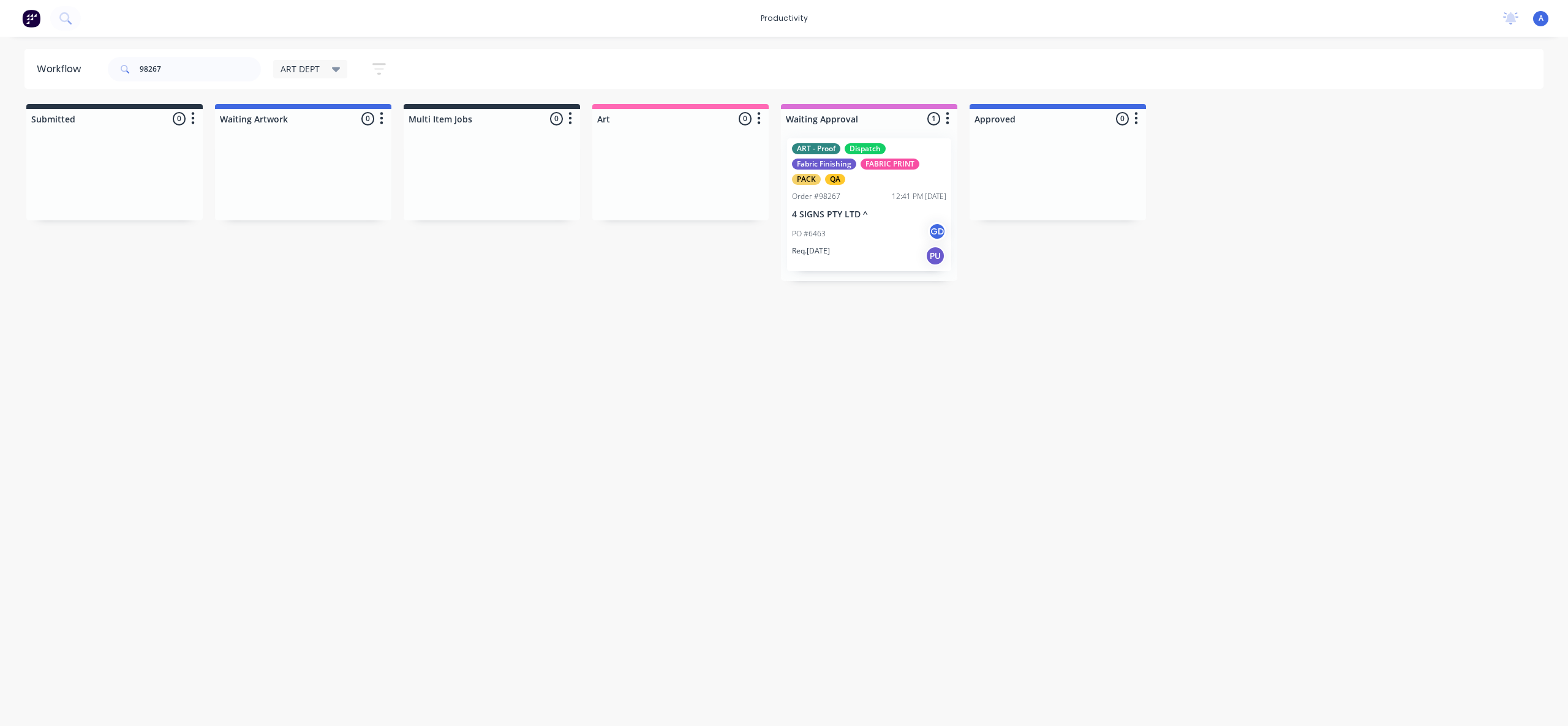
click at [1273, 331] on div "Workflow 98267 ART DEPT Save new view None edit ART DEPT (Default) edit Banner …" at bounding box center [784, 375] width 1568 height 653
click at [879, 243] on div "PO #6463 GD" at bounding box center [870, 234] width 155 height 23
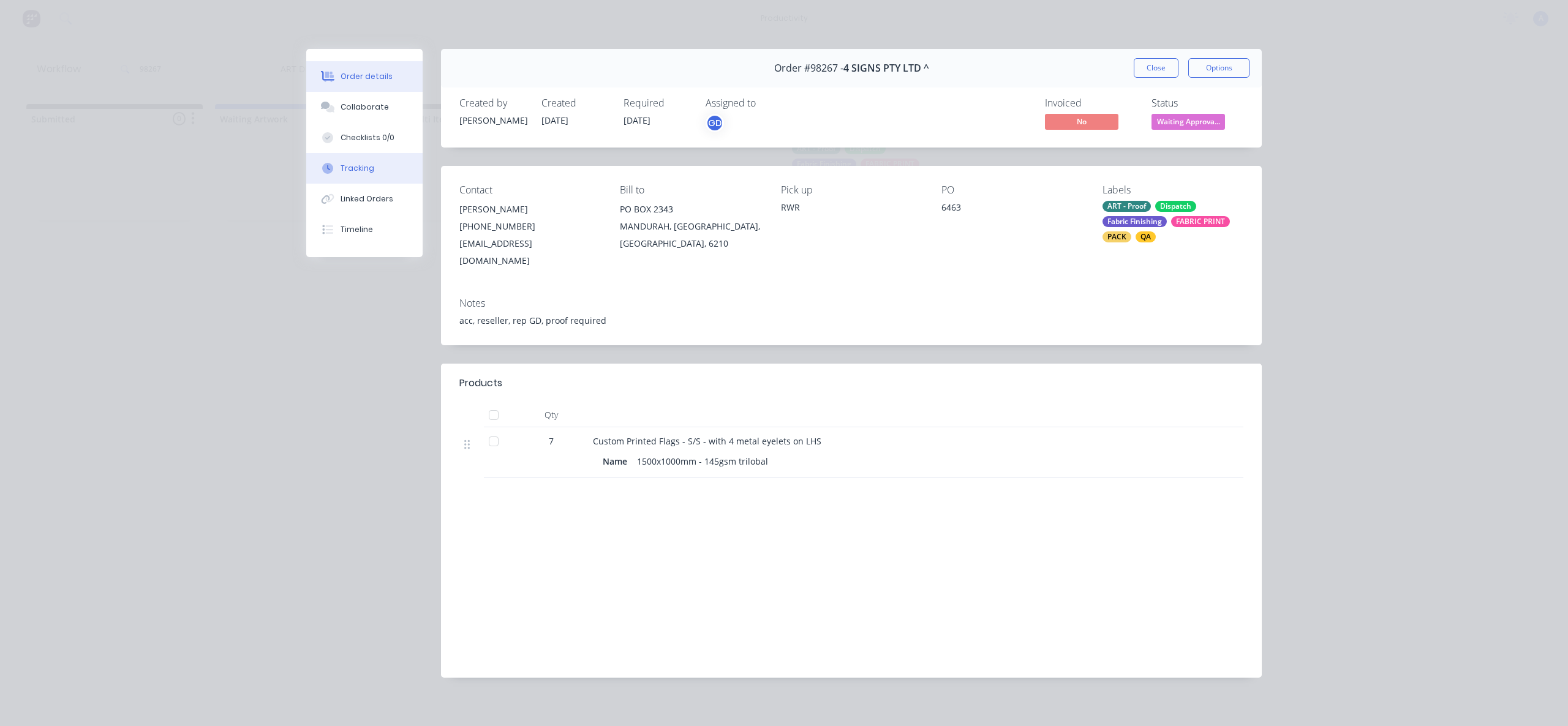
click at [331, 176] on button "Tracking" at bounding box center [364, 168] width 116 height 31
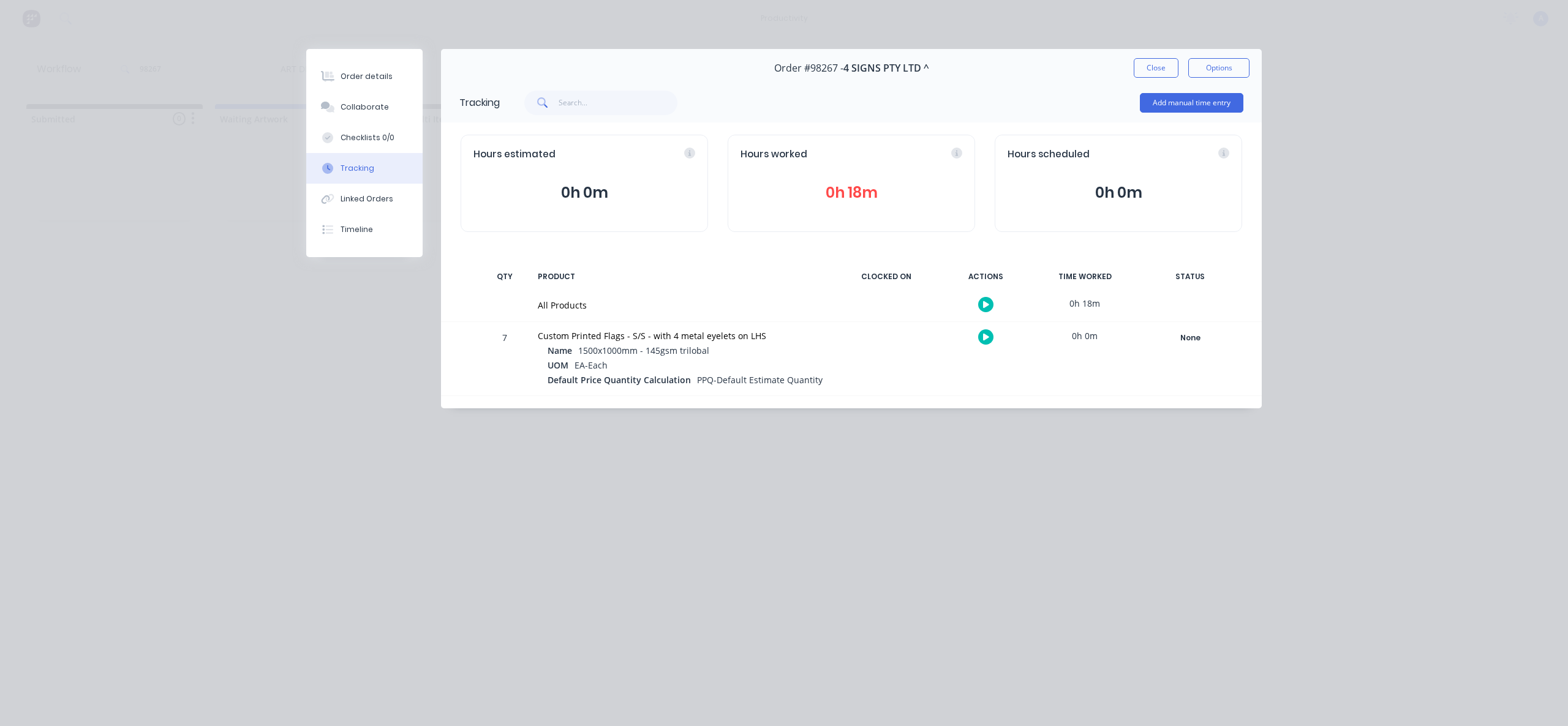
click at [986, 302] on icon "button" at bounding box center [986, 304] width 6 height 6
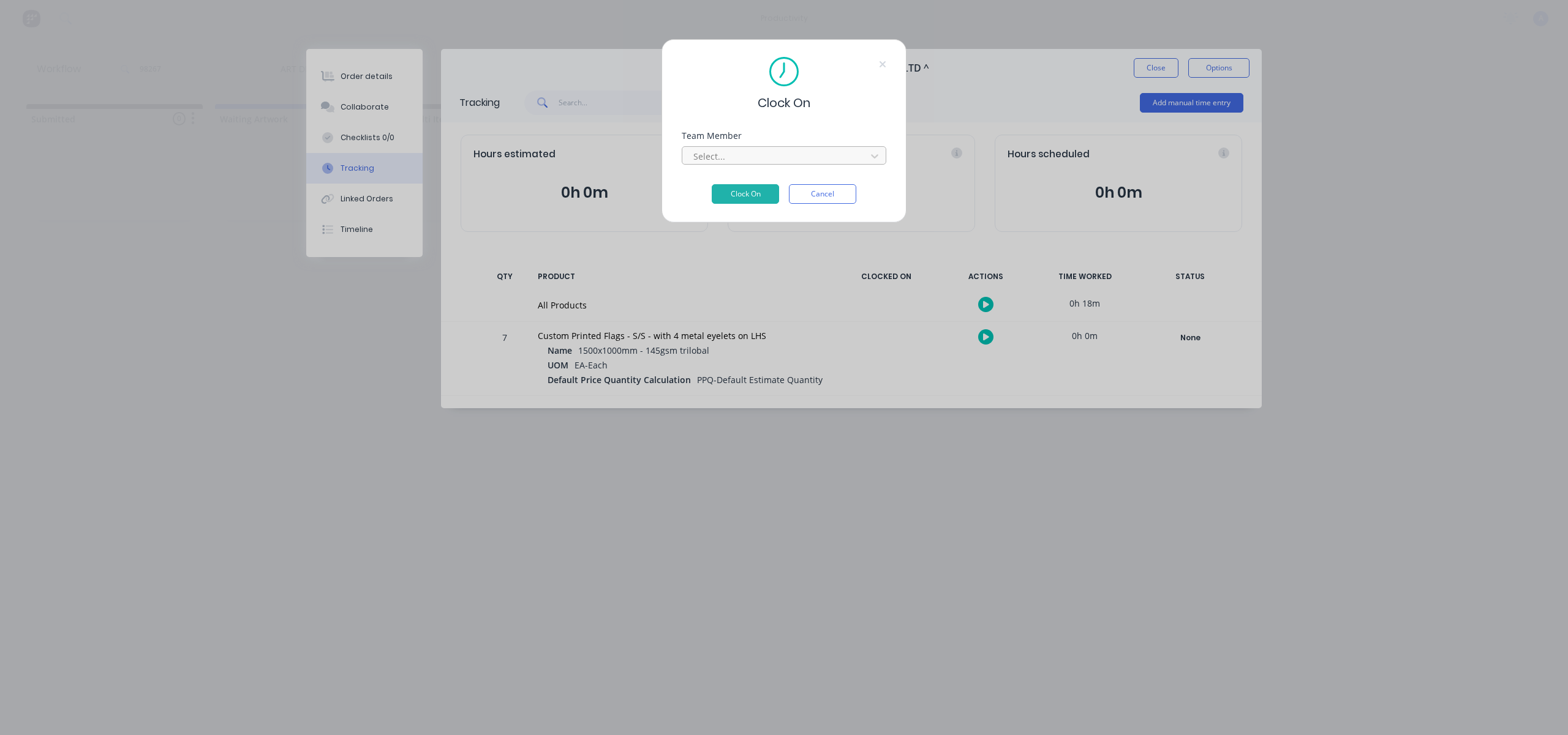
click at [822, 158] on div at bounding box center [776, 156] width 168 height 15
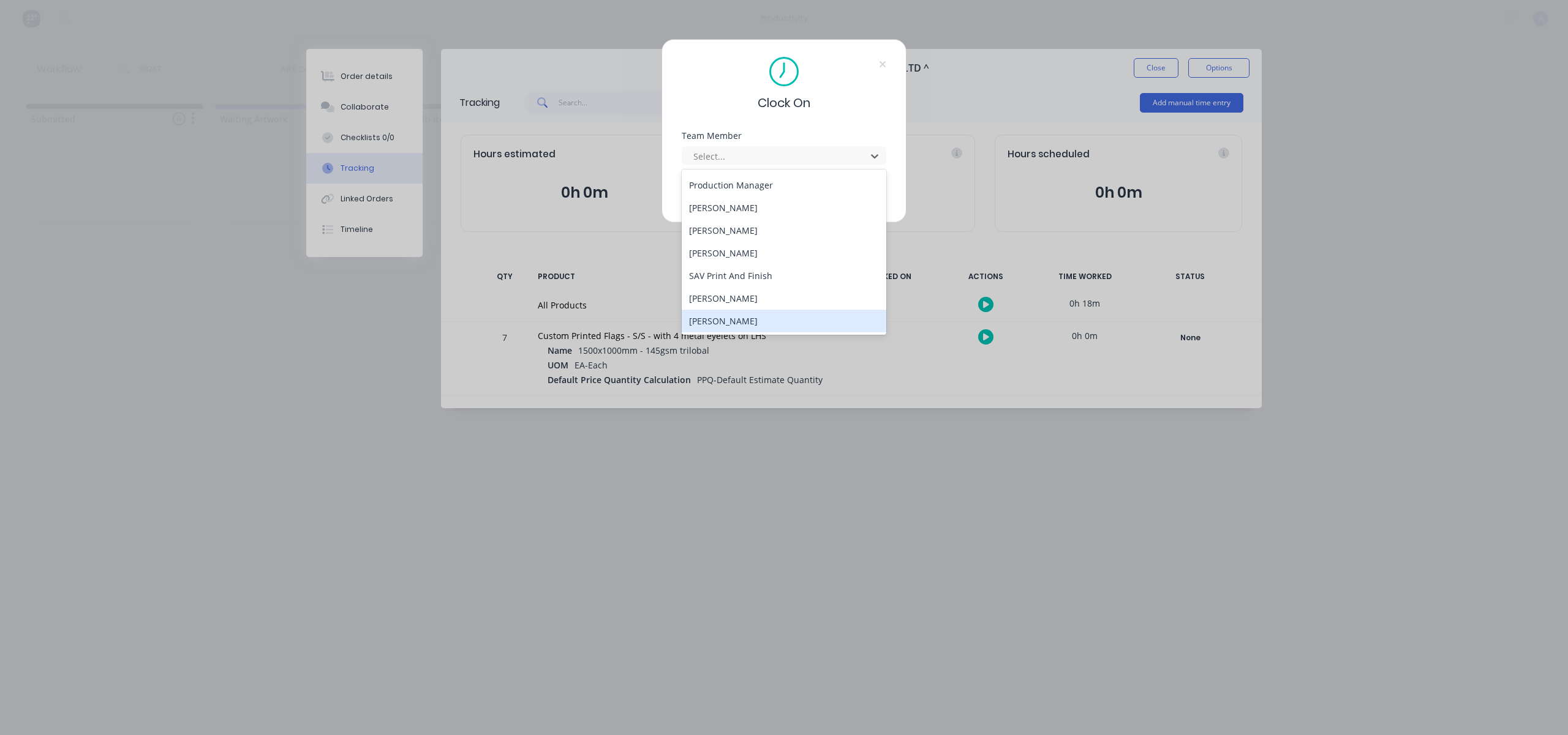
click at [734, 327] on div "[PERSON_NAME]" at bounding box center [784, 320] width 204 height 22
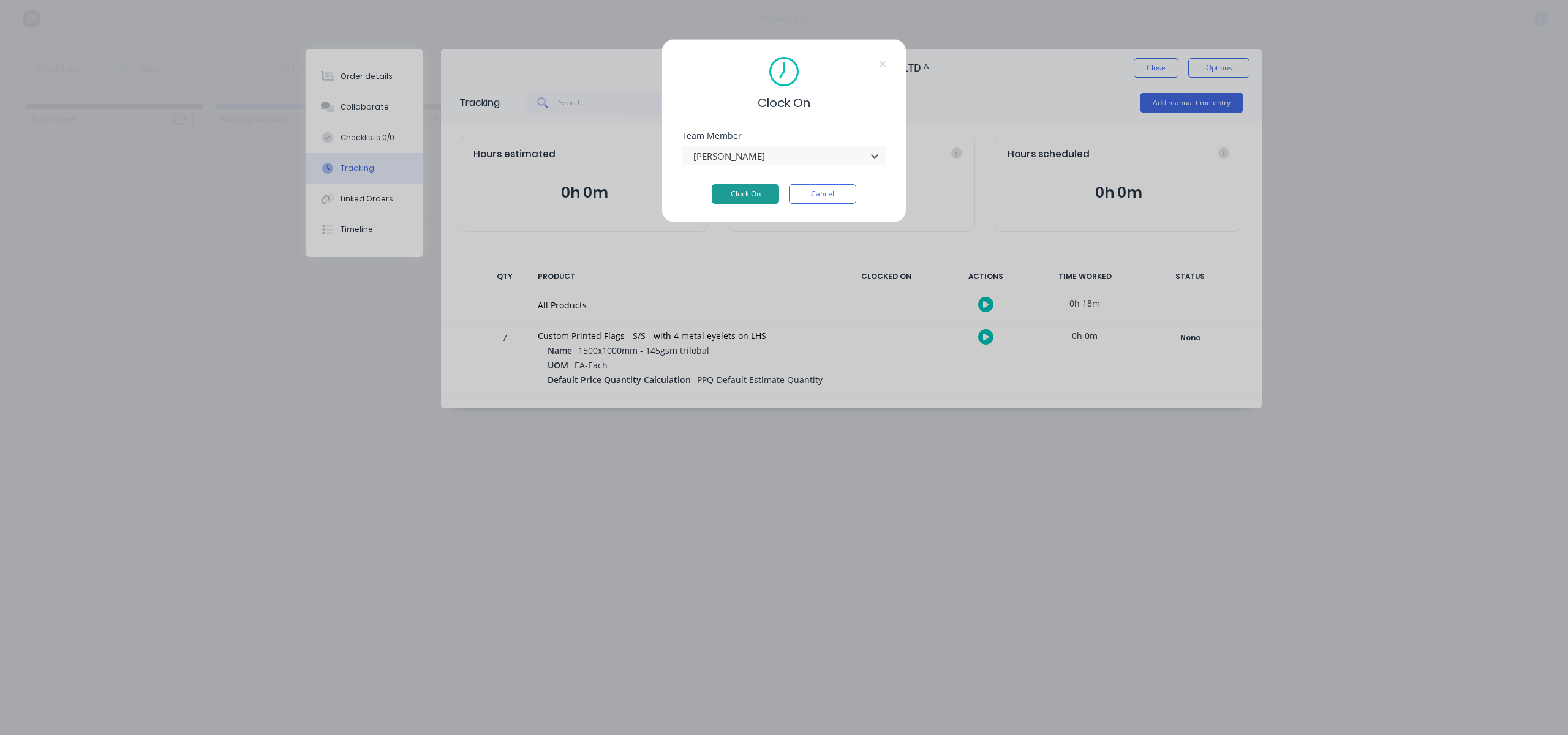
click at [743, 199] on button "Clock On" at bounding box center [745, 194] width 68 height 20
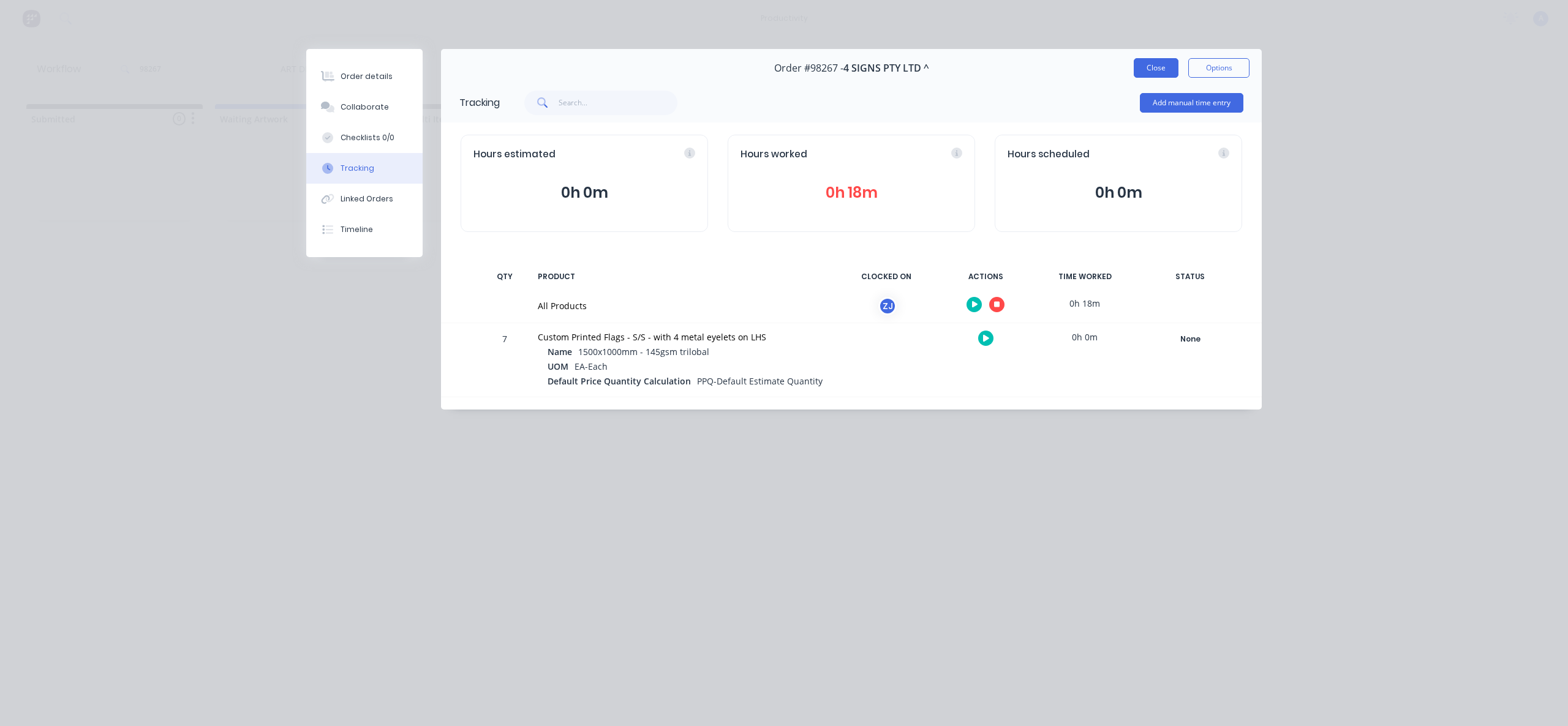
click at [1171, 67] on button "Close" at bounding box center [1157, 68] width 45 height 20
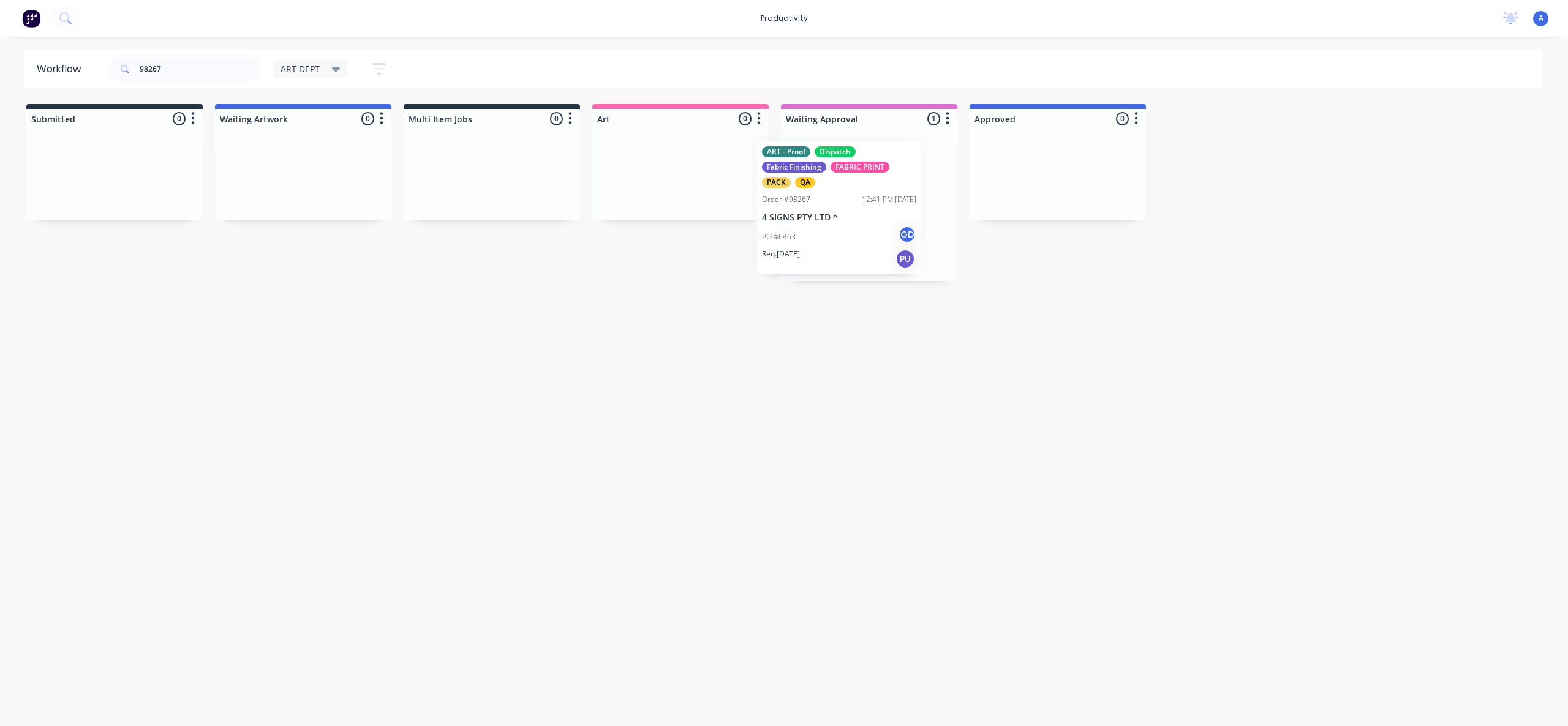
drag, startPoint x: 844, startPoint y: 220, endPoint x: 730, endPoint y: 211, distance: 114.4
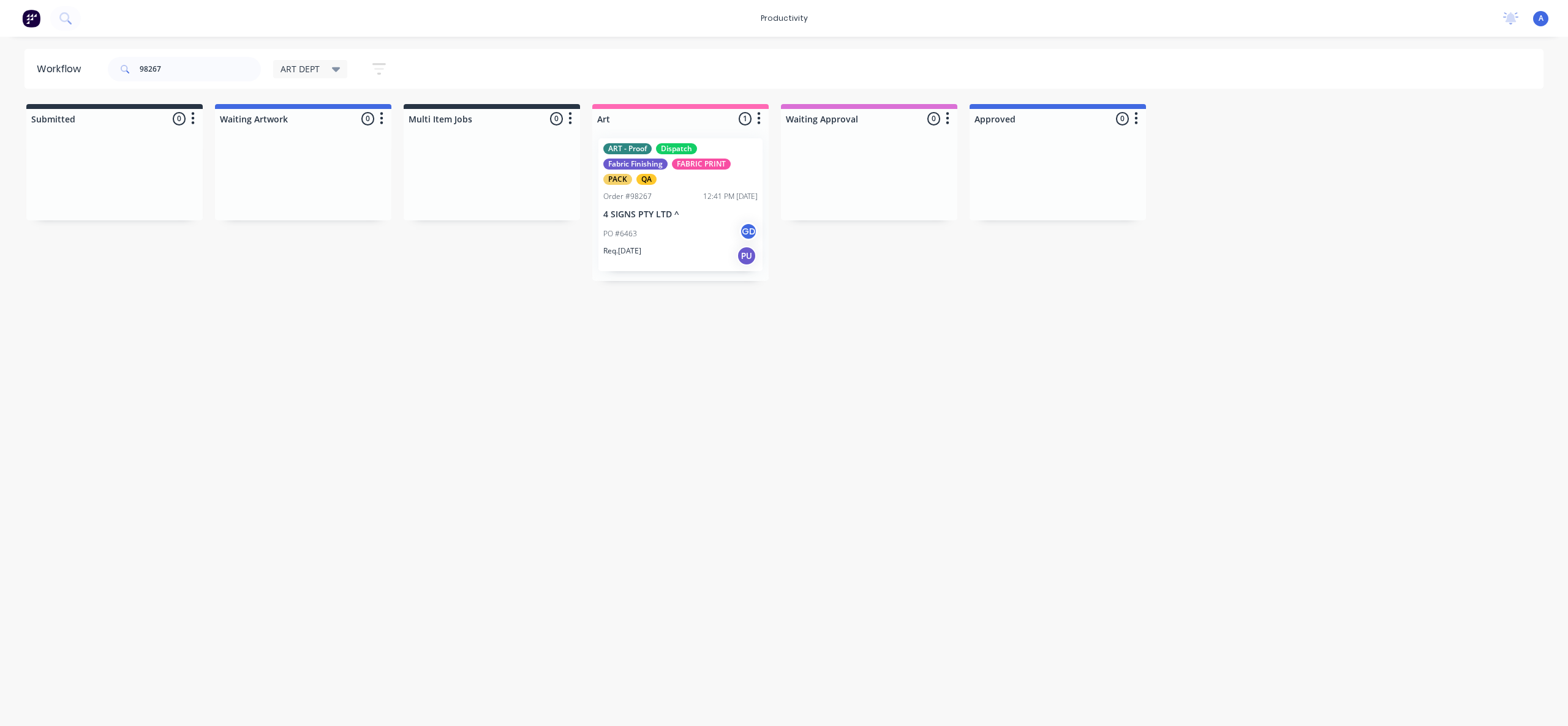
click at [846, 341] on div "Workflow 98267 ART DEPT Save new view None edit ART DEPT (Default) edit Banner …" at bounding box center [784, 375] width 1568 height 653
click at [645, 227] on div "PO #6463 GD" at bounding box center [680, 234] width 155 height 23
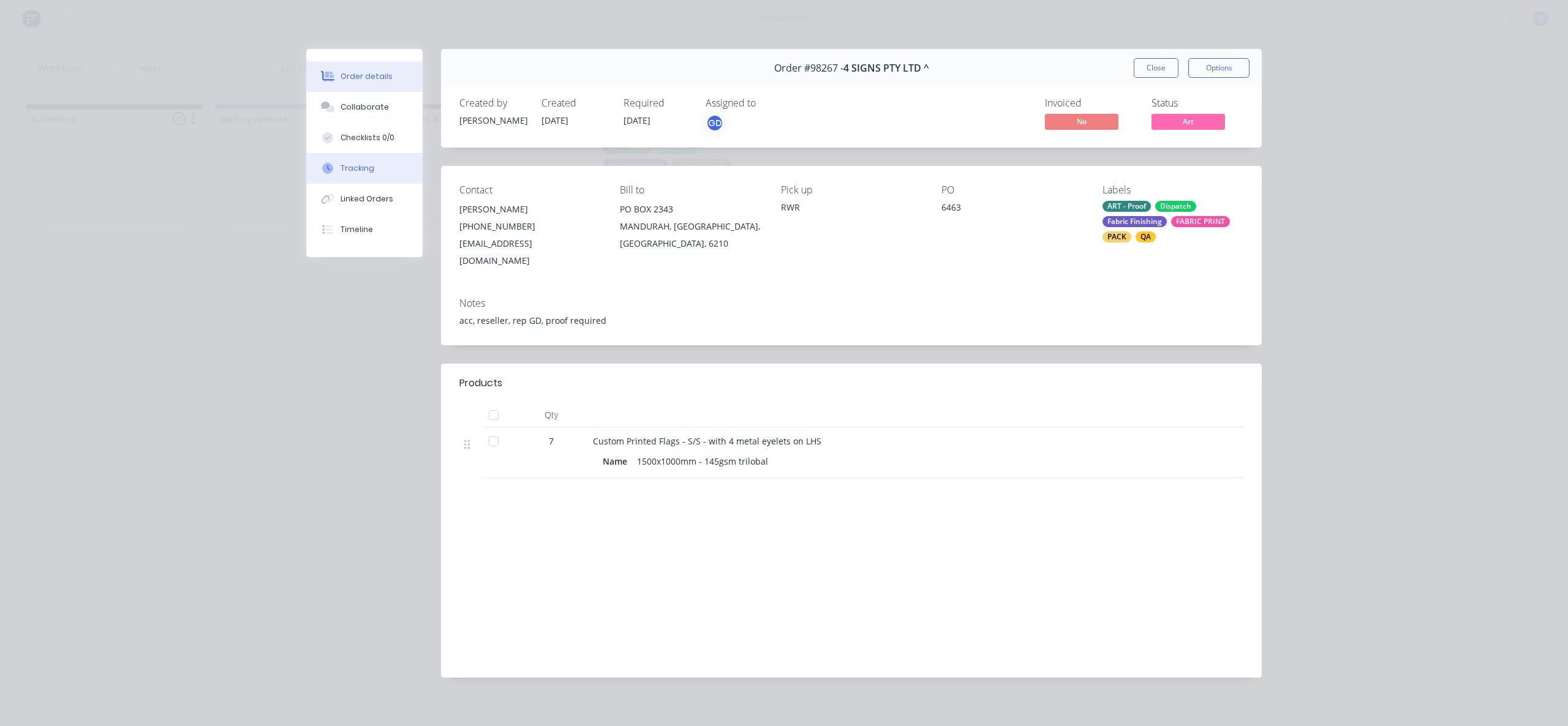
click at [387, 161] on button "Tracking" at bounding box center [364, 168] width 116 height 31
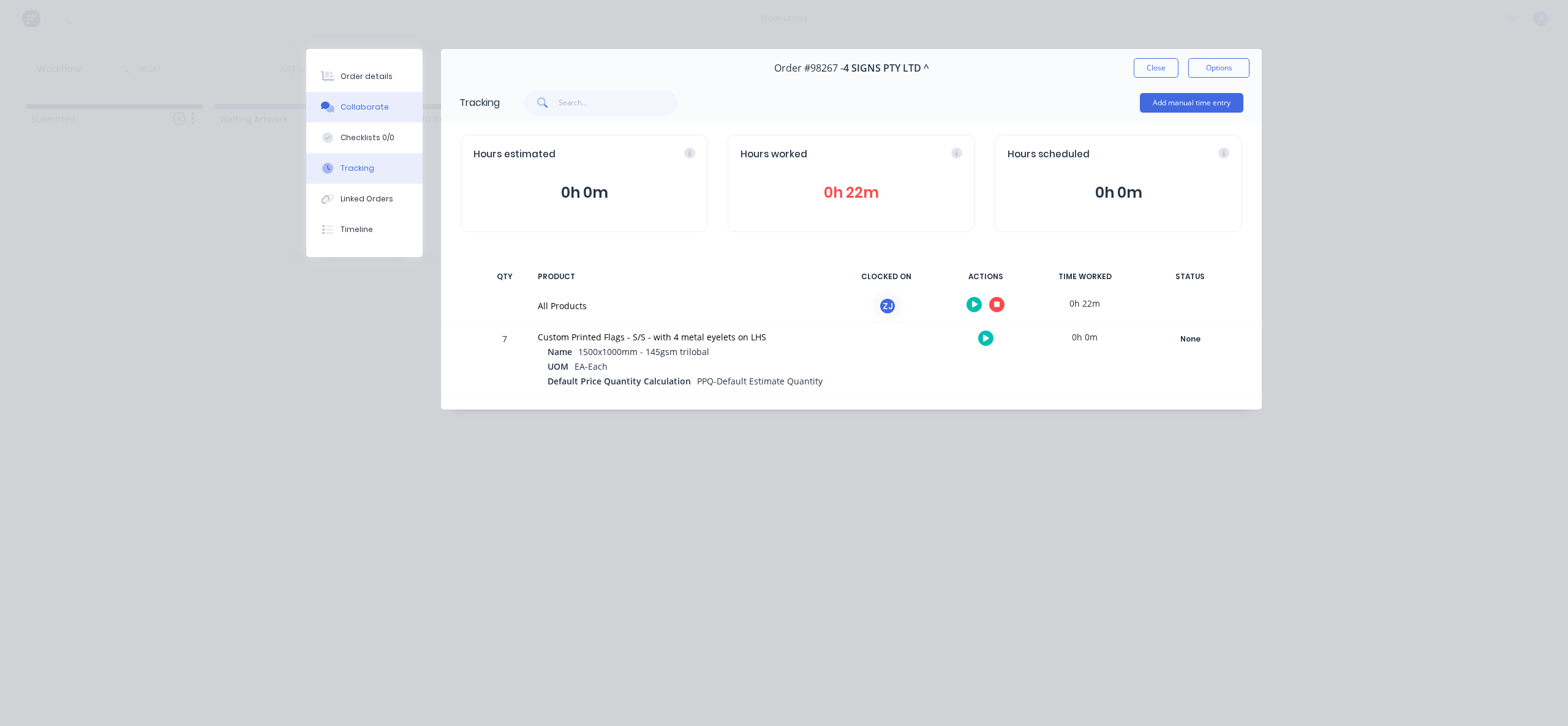
click at [394, 116] on button "Collaborate" at bounding box center [364, 107] width 116 height 31
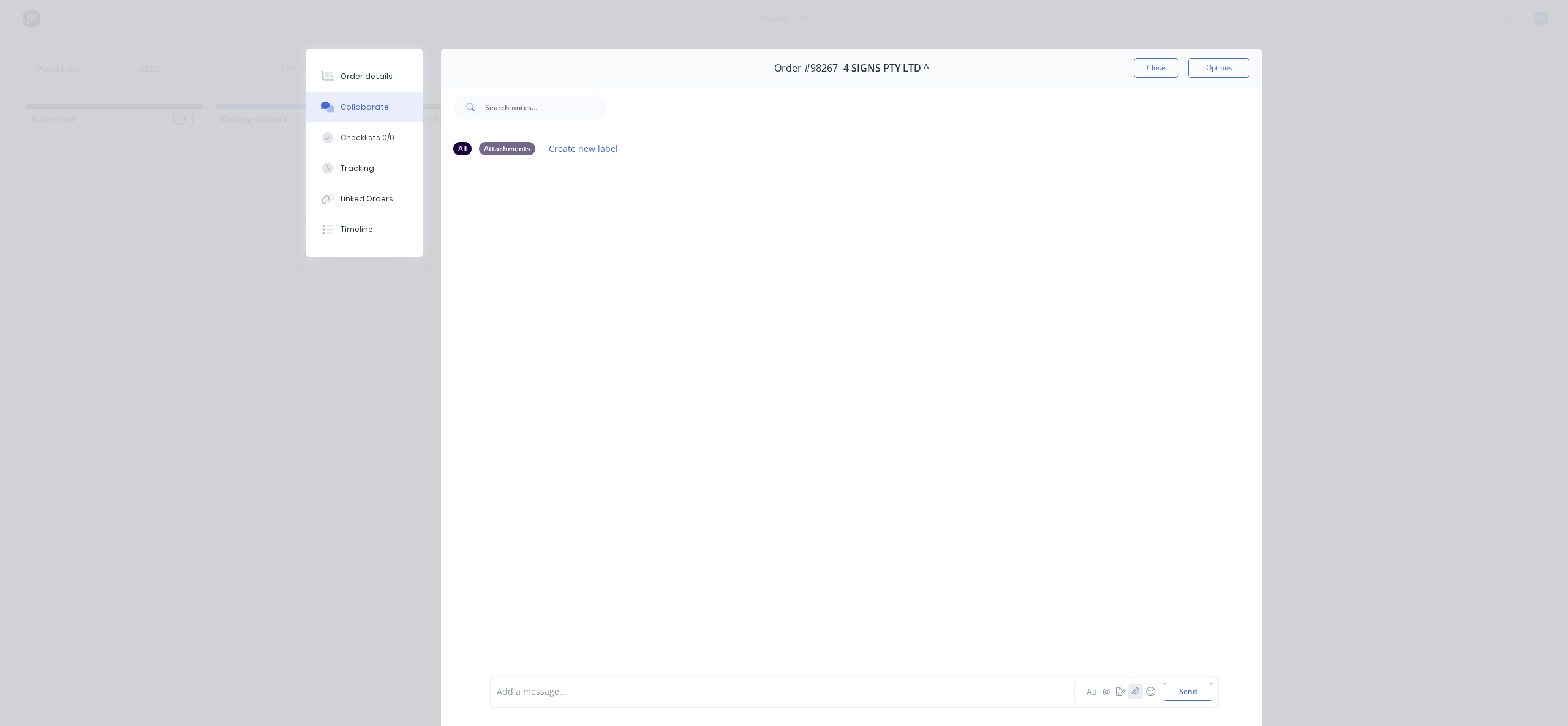
click at [1137, 688] on button "button" at bounding box center [1136, 692] width 14 height 14
click at [1188, 691] on button "Send" at bounding box center [1188, 692] width 49 height 18
click at [1141, 71] on button "Close" at bounding box center [1157, 68] width 45 height 20
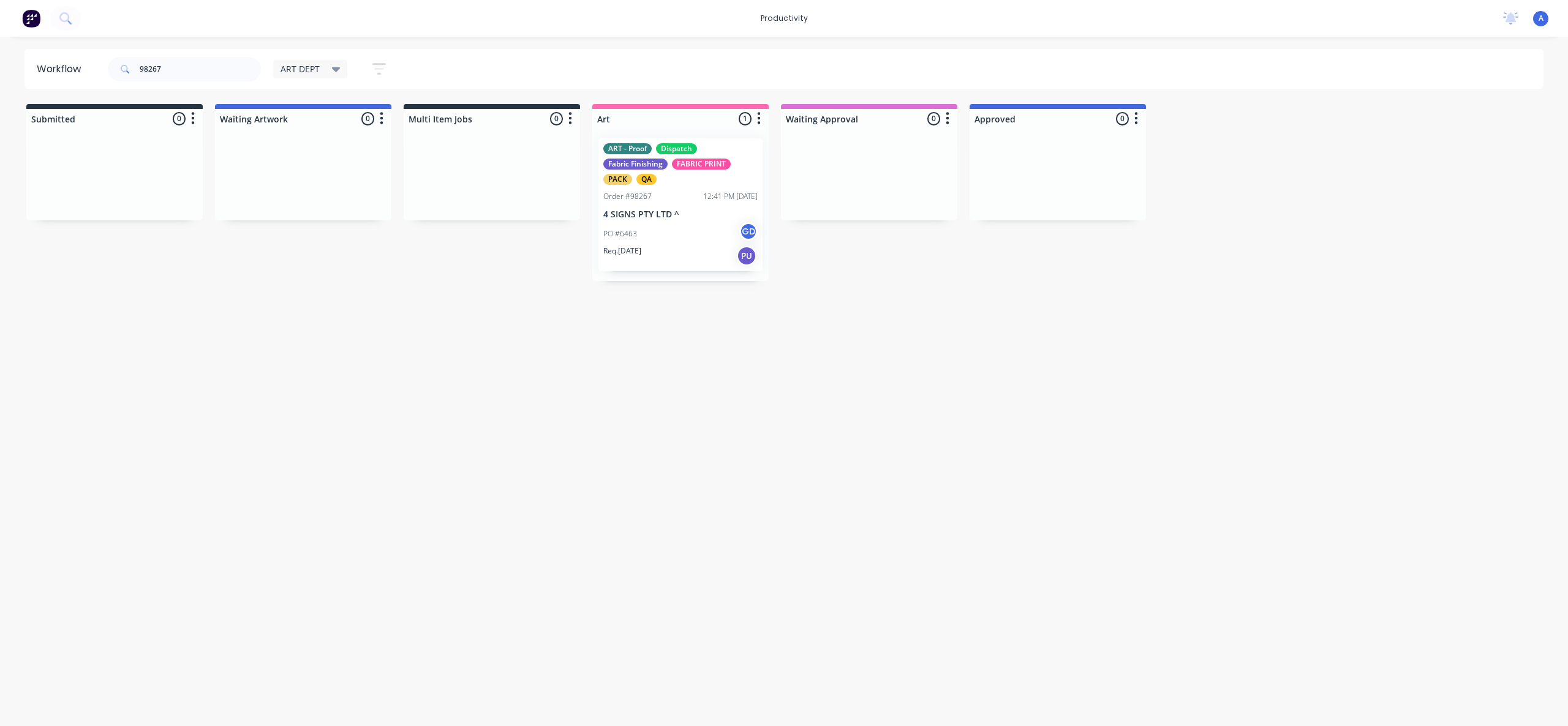
click at [928, 437] on div "Workflow 98267 ART DEPT Save new view None edit ART DEPT (Default) edit Banner …" at bounding box center [784, 375] width 1568 height 653
click at [674, 243] on div "ART - Proof Dispatch Fabric Finishing FABRIC PRINT PACK QA Order #98267 12:41 P…" at bounding box center [680, 204] width 176 height 152
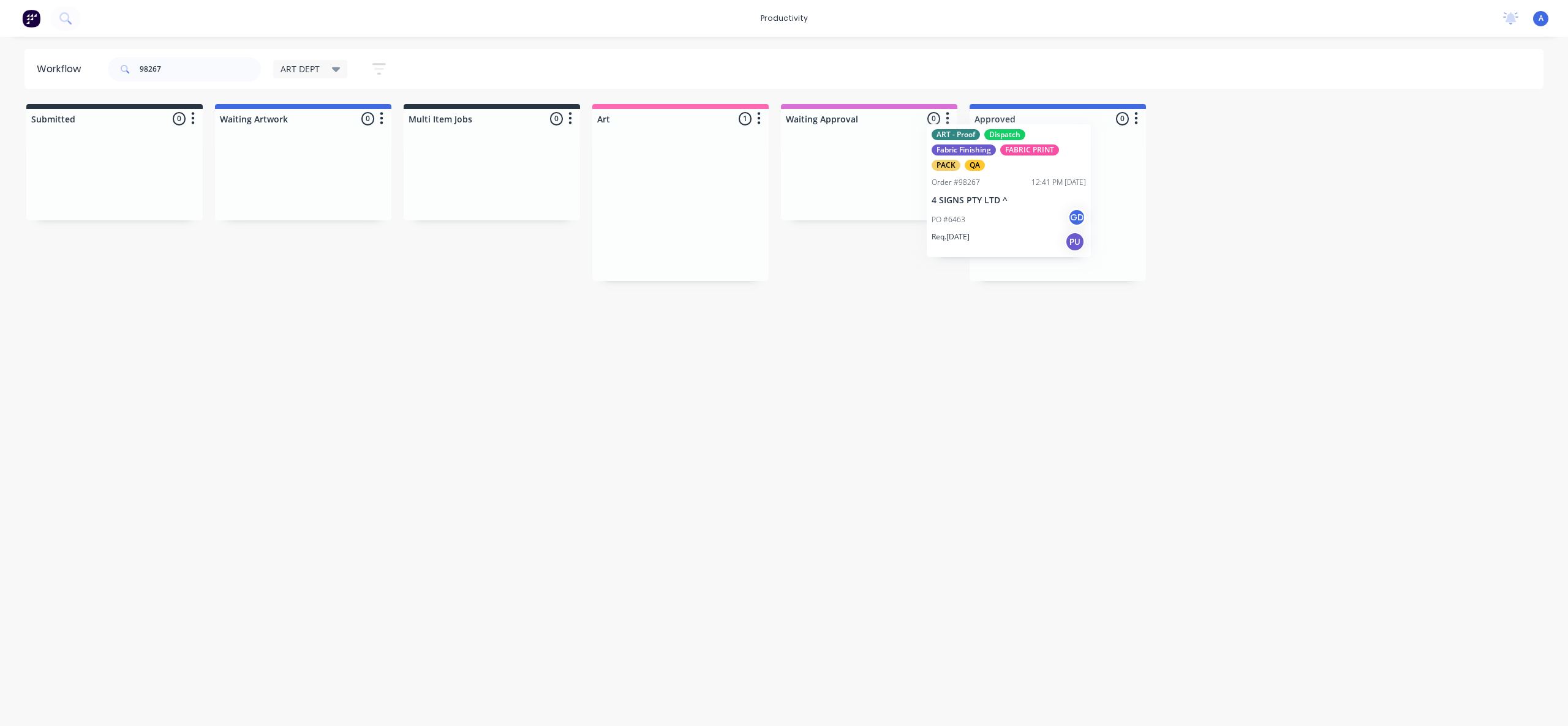
drag, startPoint x: 680, startPoint y: 228, endPoint x: 1092, endPoint y: 209, distance: 412.4
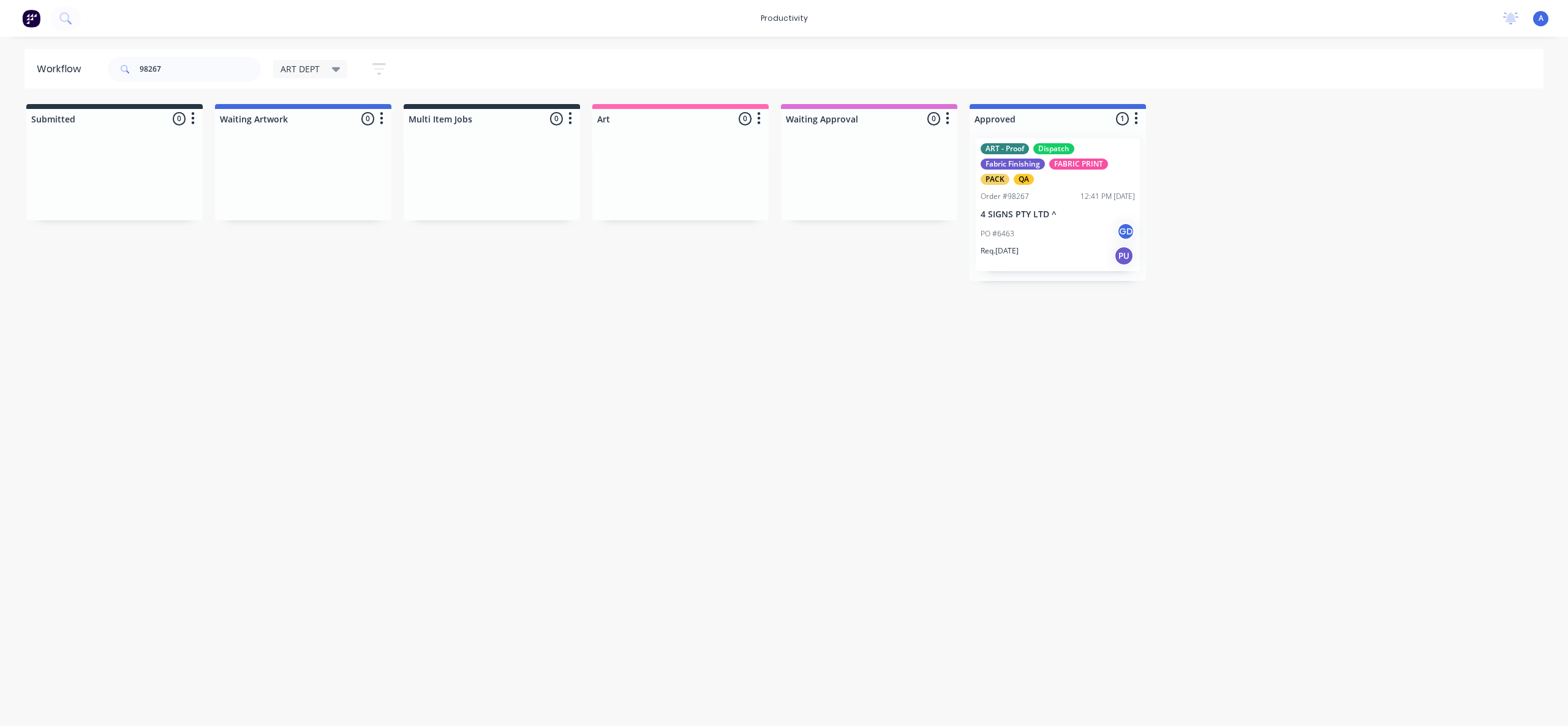
click at [1064, 214] on p "4 SIGNS PTY LTD ^" at bounding box center [1059, 215] width 155 height 11
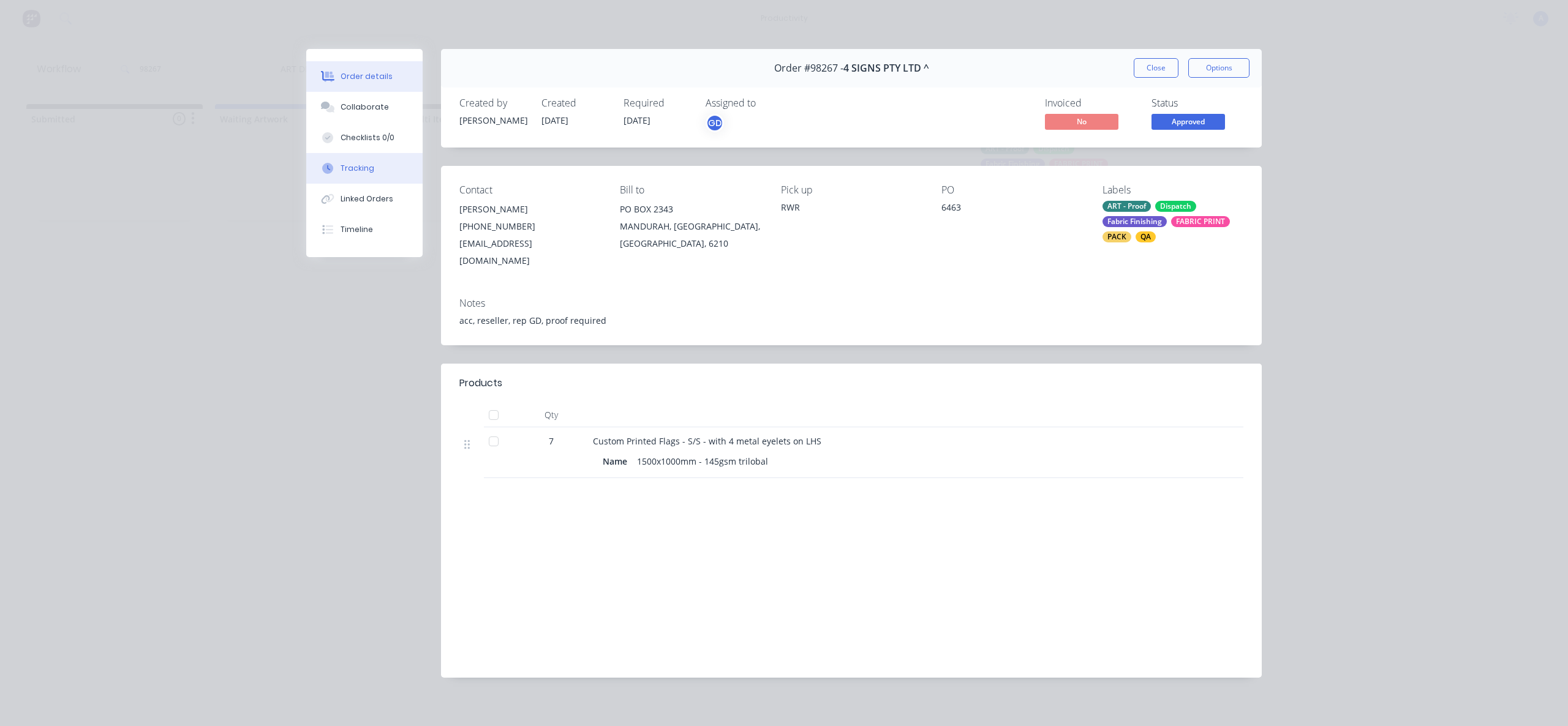
click at [358, 174] on div "Tracking" at bounding box center [356, 168] width 33 height 11
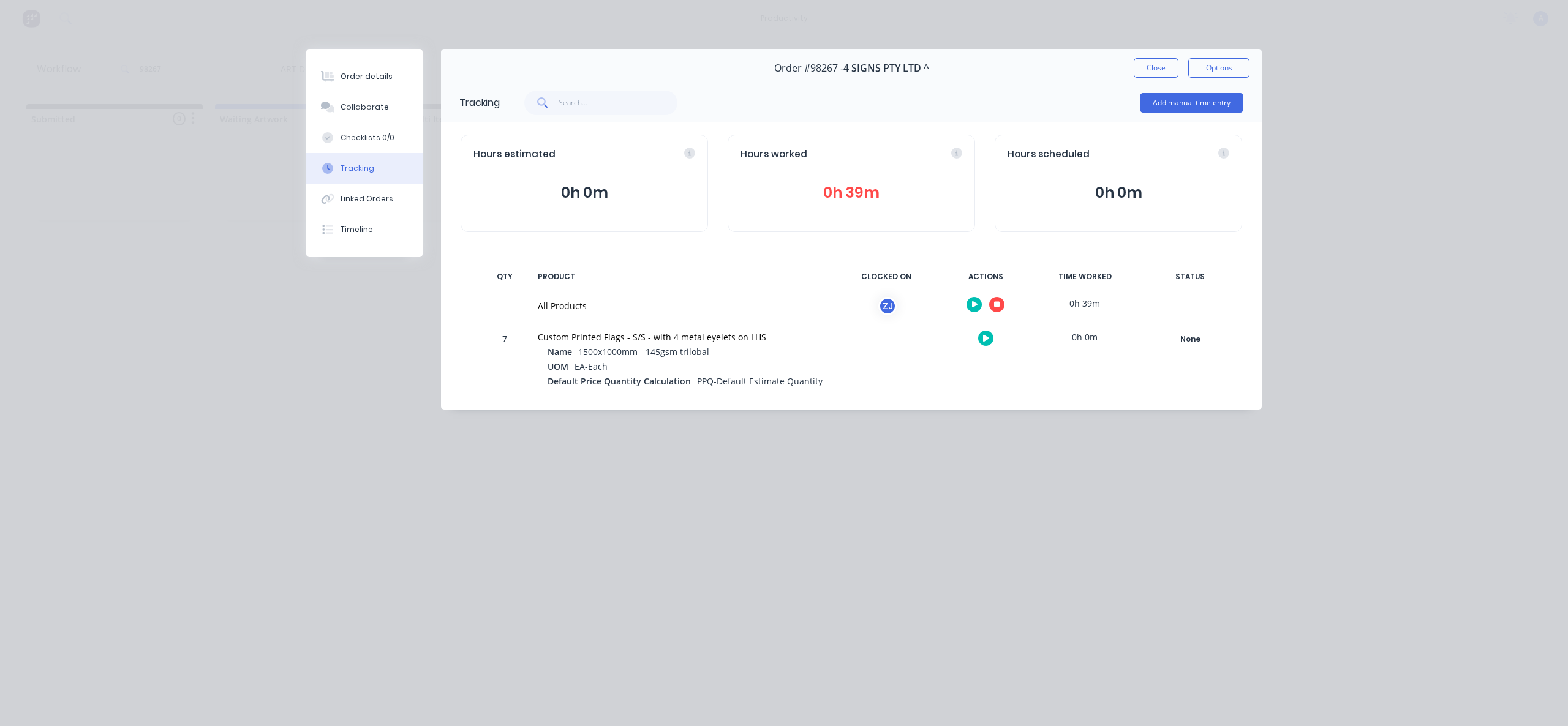
click at [1002, 304] on button "button" at bounding box center [996, 304] width 15 height 15
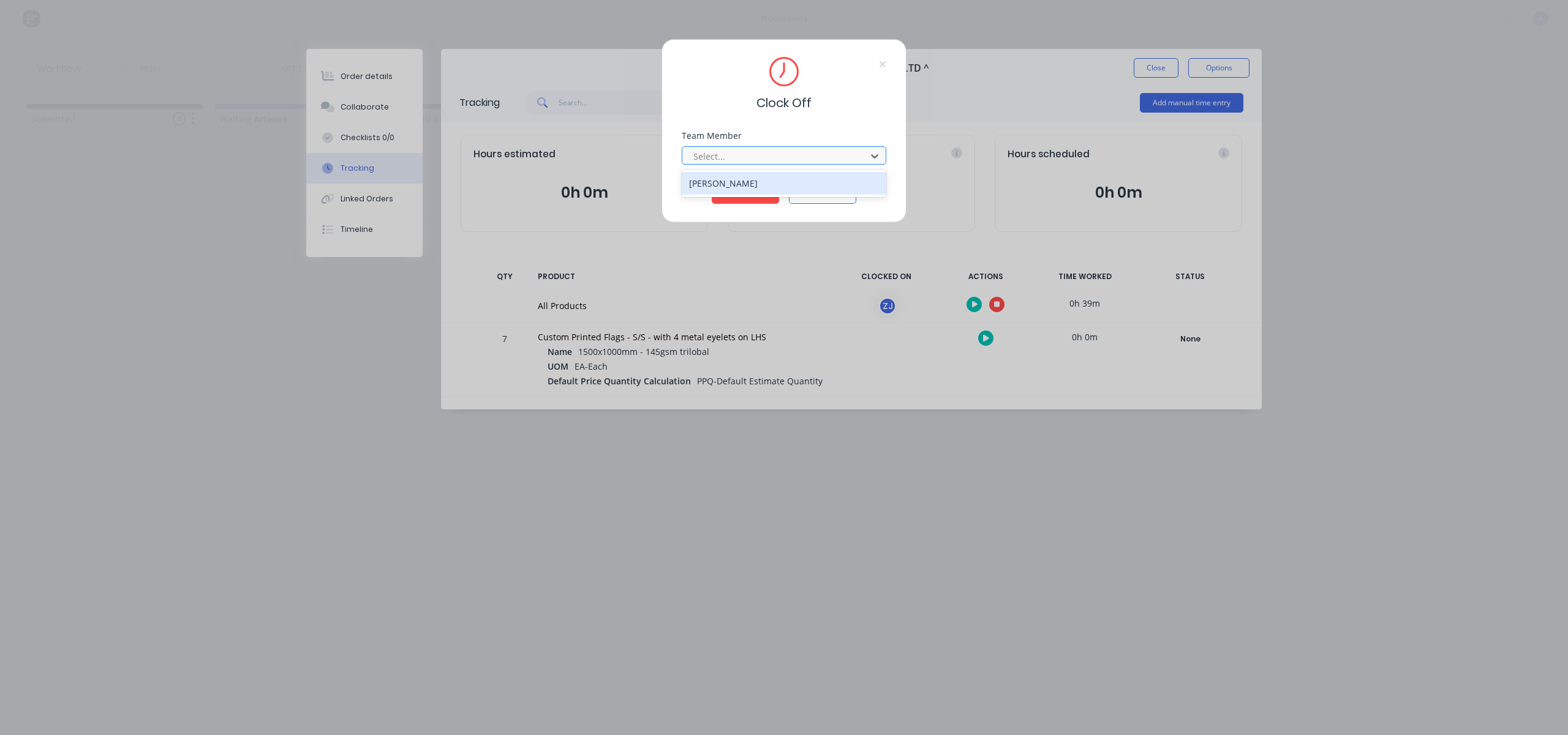
click at [832, 156] on div at bounding box center [776, 156] width 168 height 15
click at [807, 185] on div "[PERSON_NAME]" at bounding box center [784, 183] width 204 height 22
click at [753, 194] on button "Clock Off" at bounding box center [745, 194] width 68 height 20
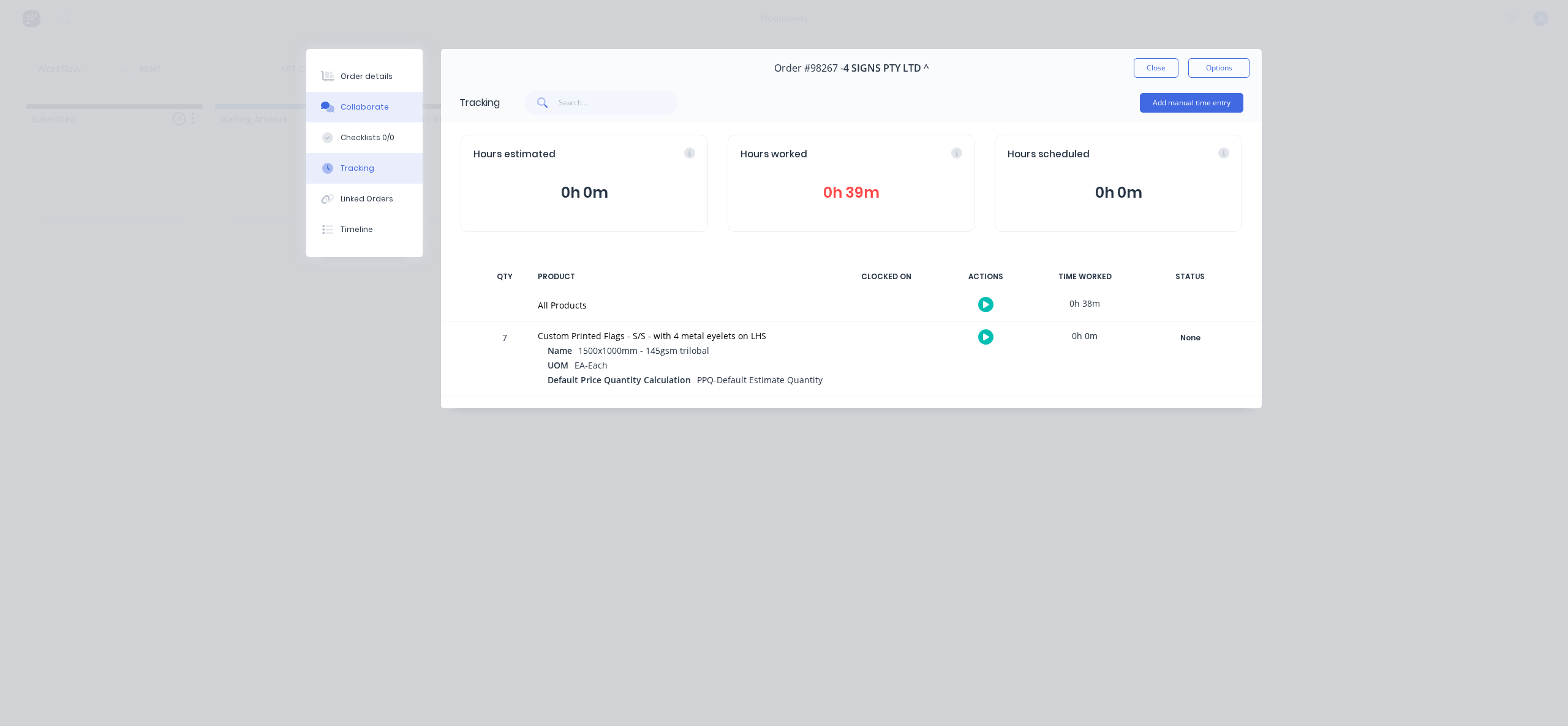
click at [360, 116] on button "Collaborate" at bounding box center [364, 107] width 116 height 31
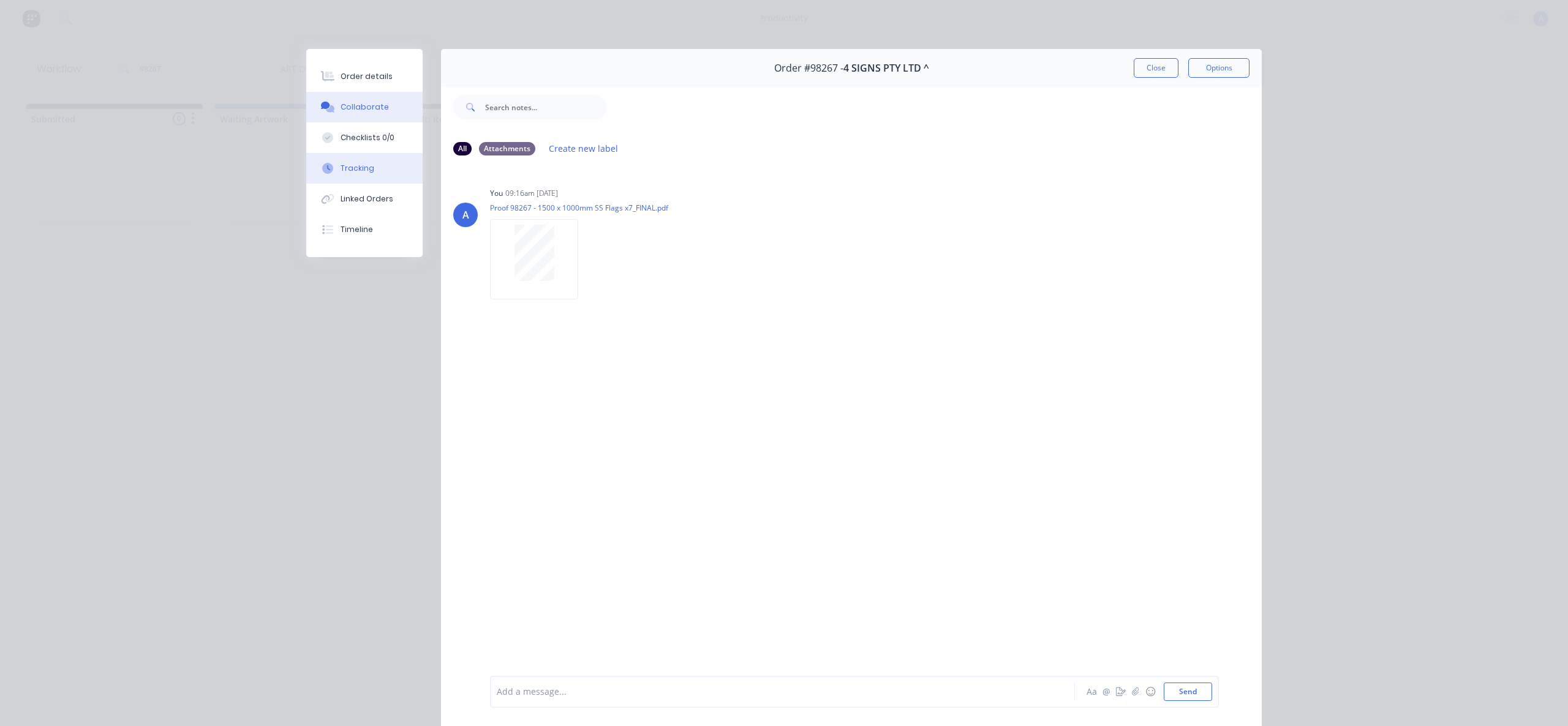
click at [349, 155] on button "Tracking" at bounding box center [364, 168] width 116 height 31
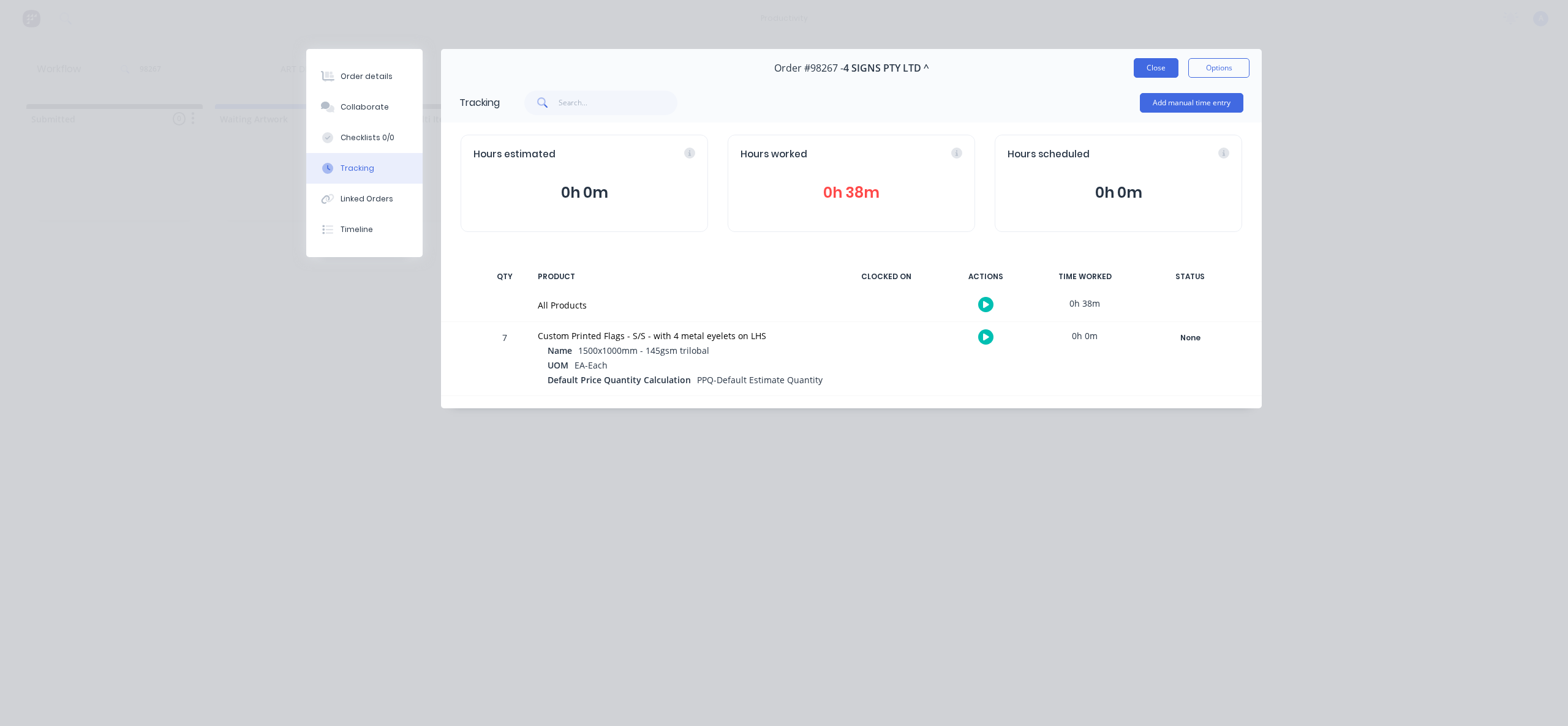
click at [1163, 76] on button "Close" at bounding box center [1157, 68] width 45 height 20
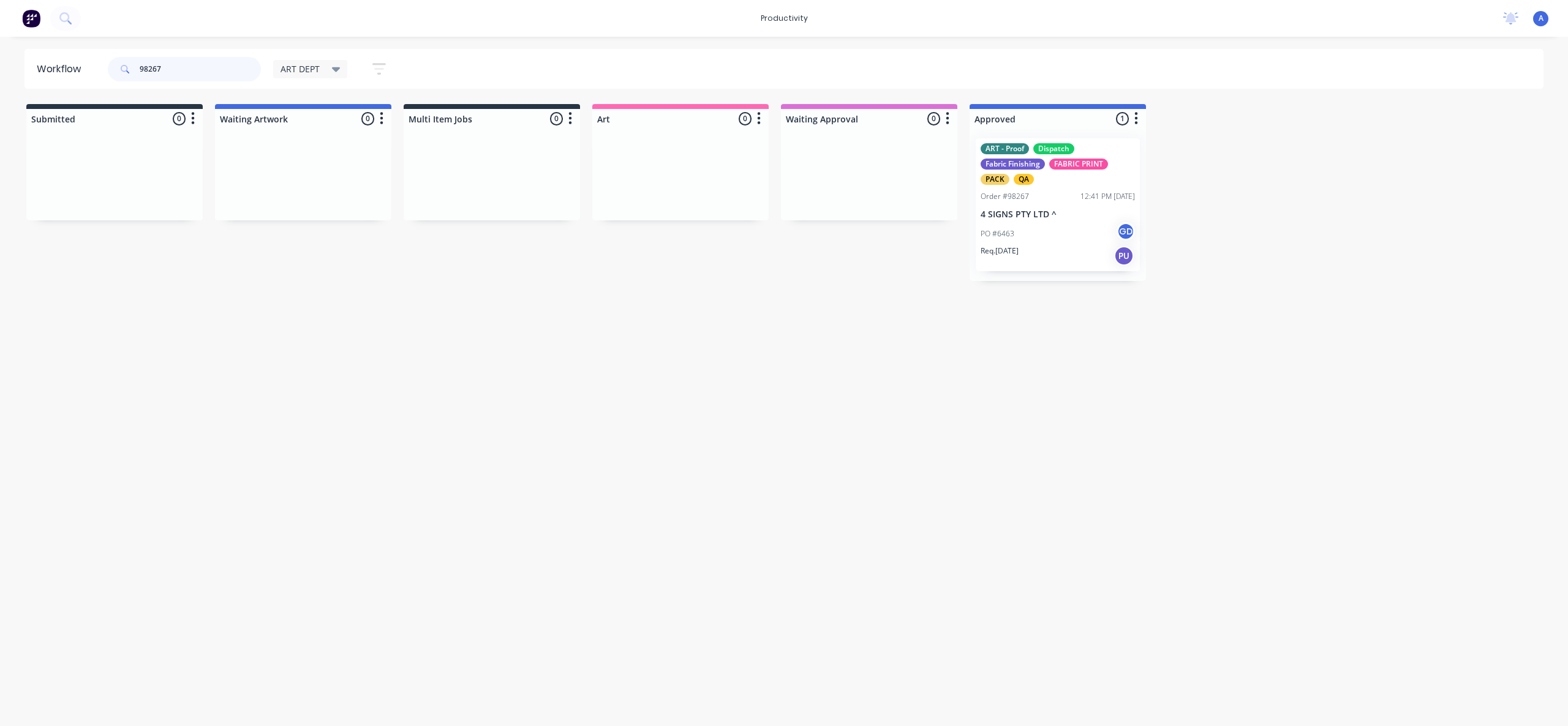
drag, startPoint x: 86, startPoint y: 76, endPoint x: 89, endPoint y: 58, distance: 18.2
click at [83, 76] on header "Workflow 98267 ART DEPT Save new view None edit ART DEPT (Default) edit Banner …" at bounding box center [784, 68] width 1520 height 40
type input "9"
